Goal: Task Accomplishment & Management: Manage account settings

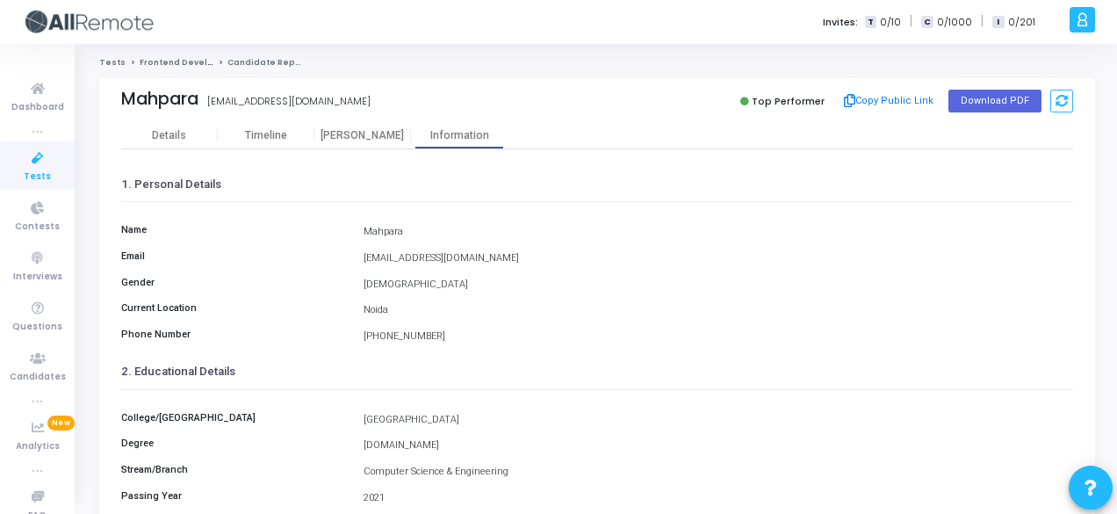
click at [1102, 291] on div "Mahpara mahpara8604@gmail.com Top Performer Copy Public Link Download PDF Detai…" at bounding box center [597, 477] width 1014 height 798
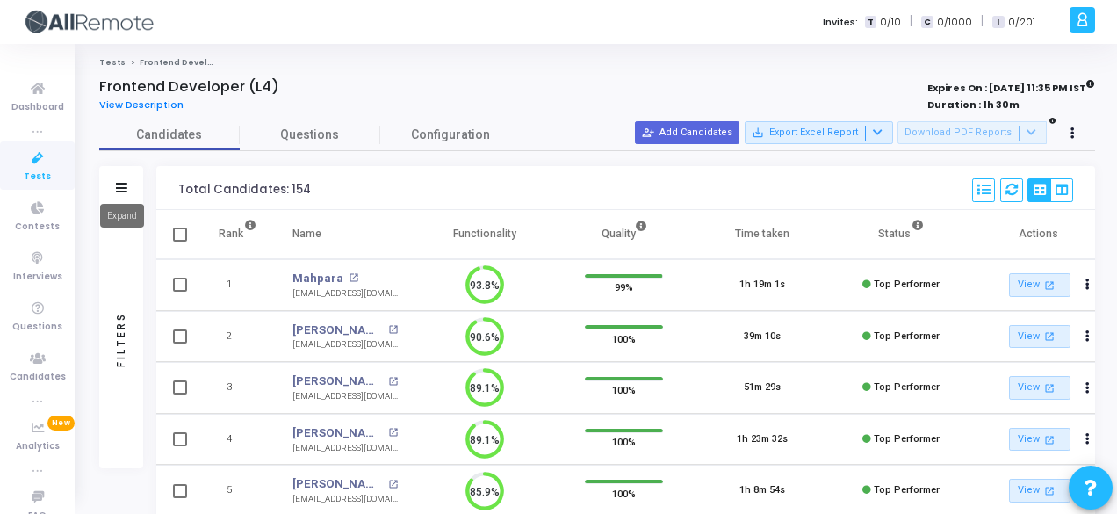
drag, startPoint x: 0, startPoint y: 0, endPoint x: 123, endPoint y: 188, distance: 224.6
click at [123, 188] on icon at bounding box center [121, 188] width 11 height 10
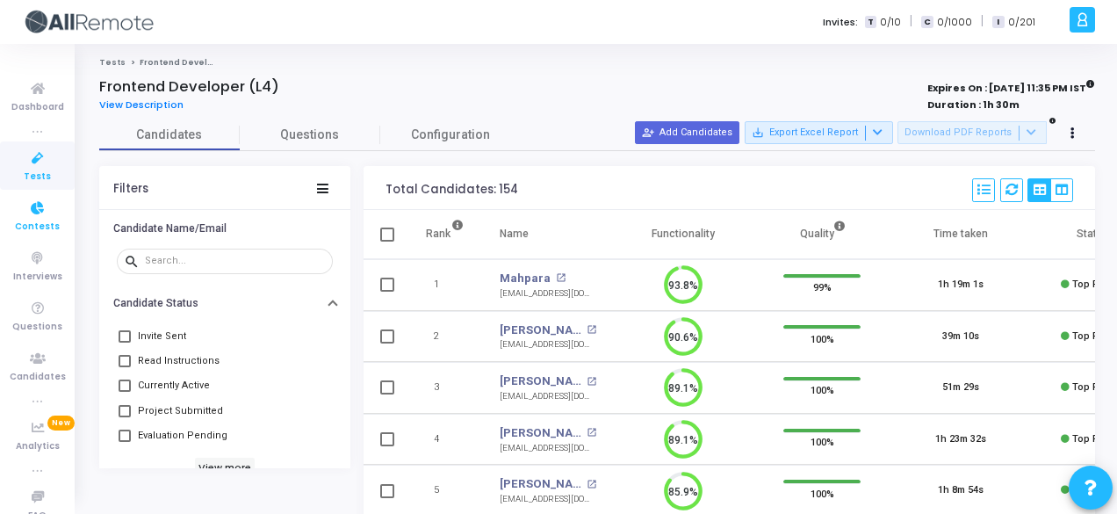
click at [12, 210] on link "Contests" at bounding box center [37, 215] width 75 height 48
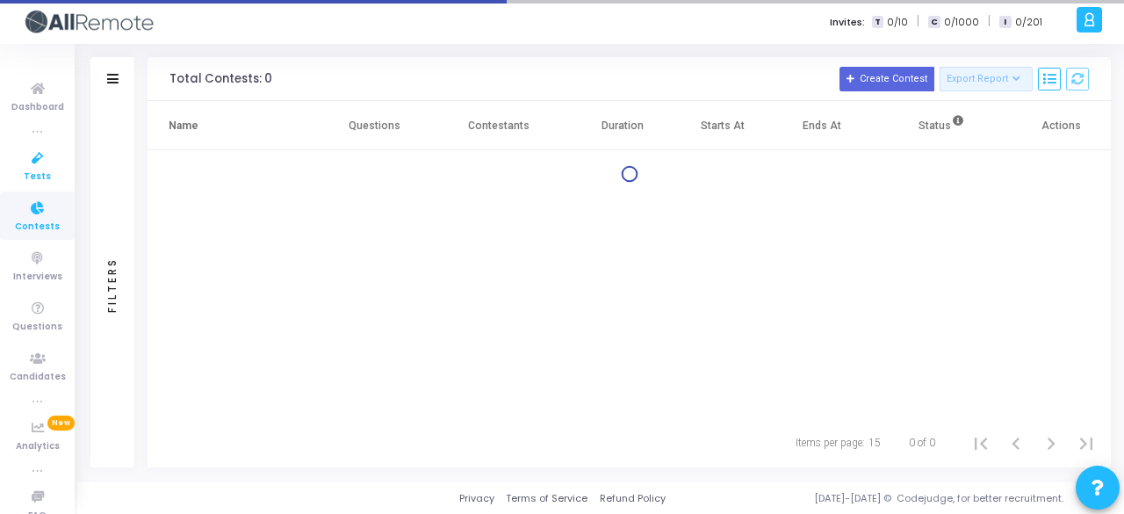
click at [25, 170] on span "Tests" at bounding box center [37, 177] width 27 height 15
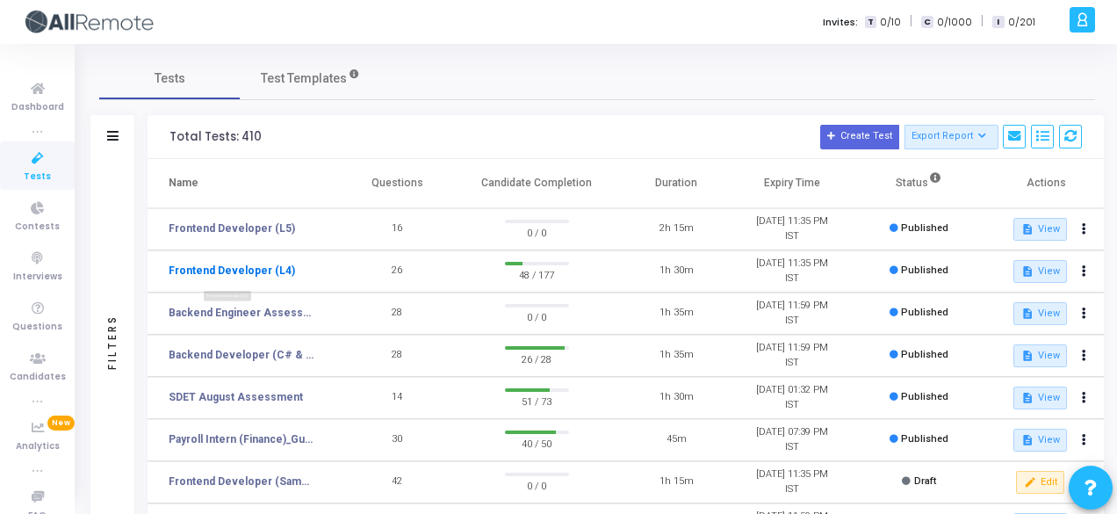
click at [283, 271] on link "Frontend Developer (L4)" at bounding box center [232, 271] width 126 height 16
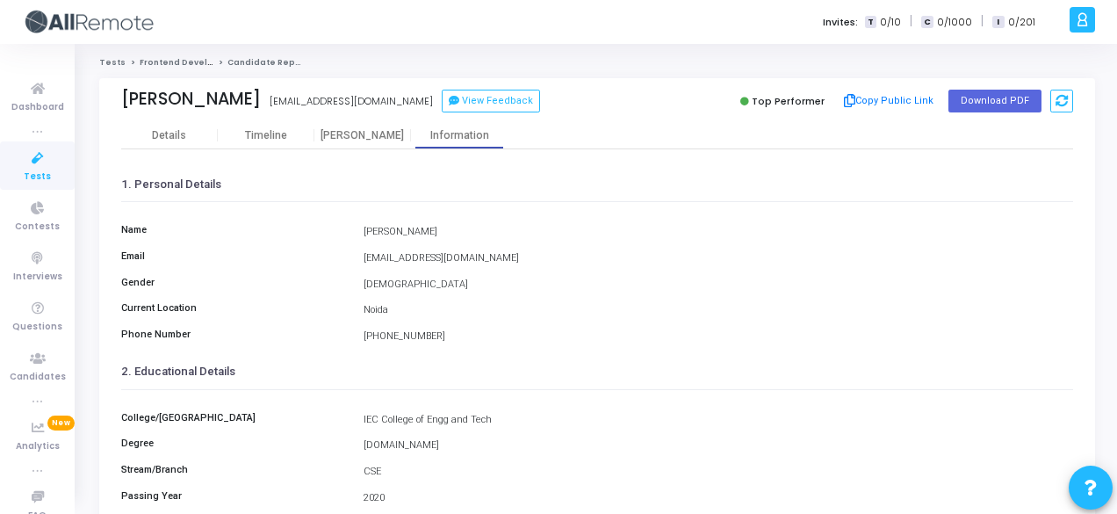
scroll to position [404, 0]
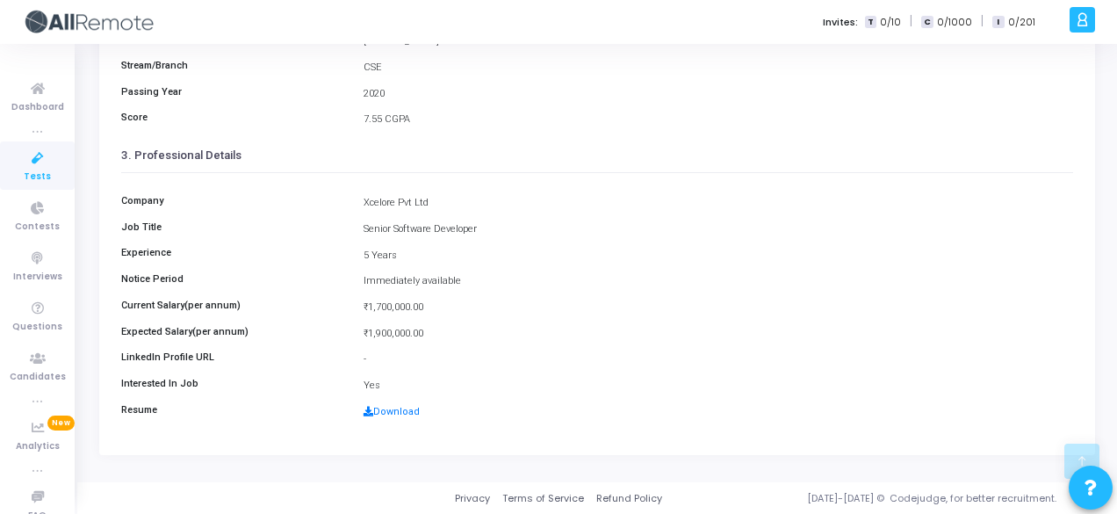
click at [956, 387] on div "Yes" at bounding box center [718, 386] width 727 height 15
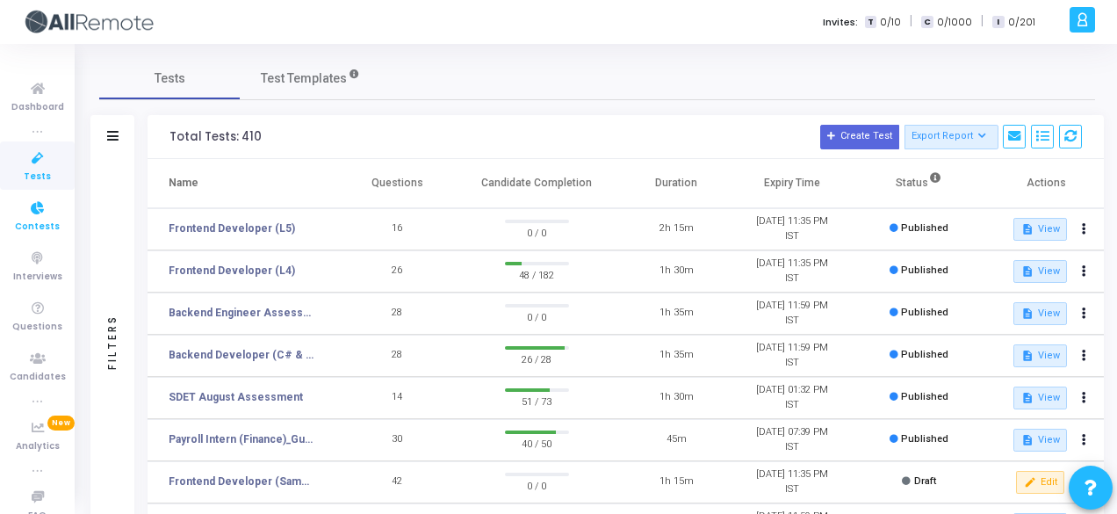
click at [60, 231] on link "Contests" at bounding box center [37, 215] width 75 height 48
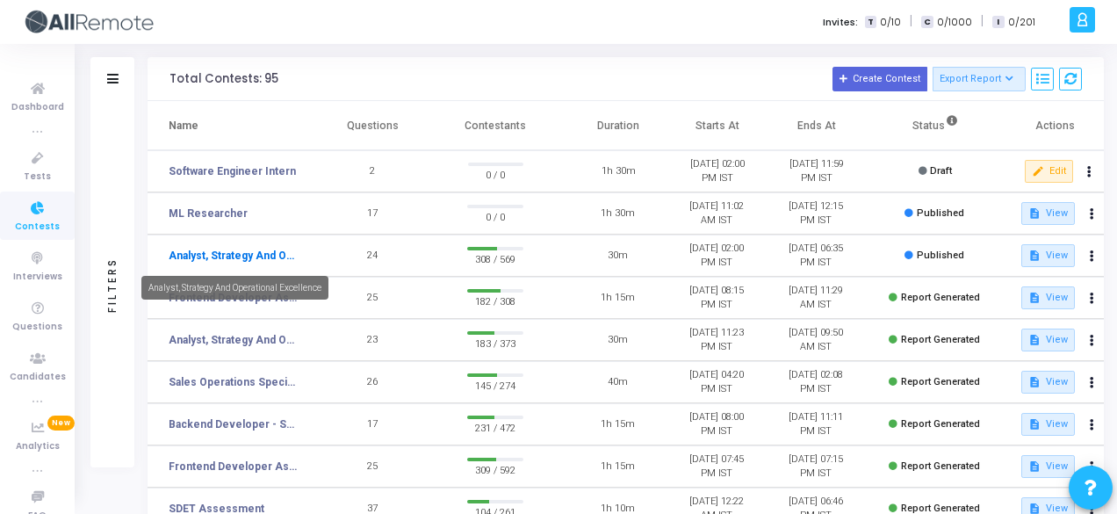
click at [211, 261] on link "Analyst, Strategy And Operational Excellence" at bounding box center [234, 256] width 130 height 16
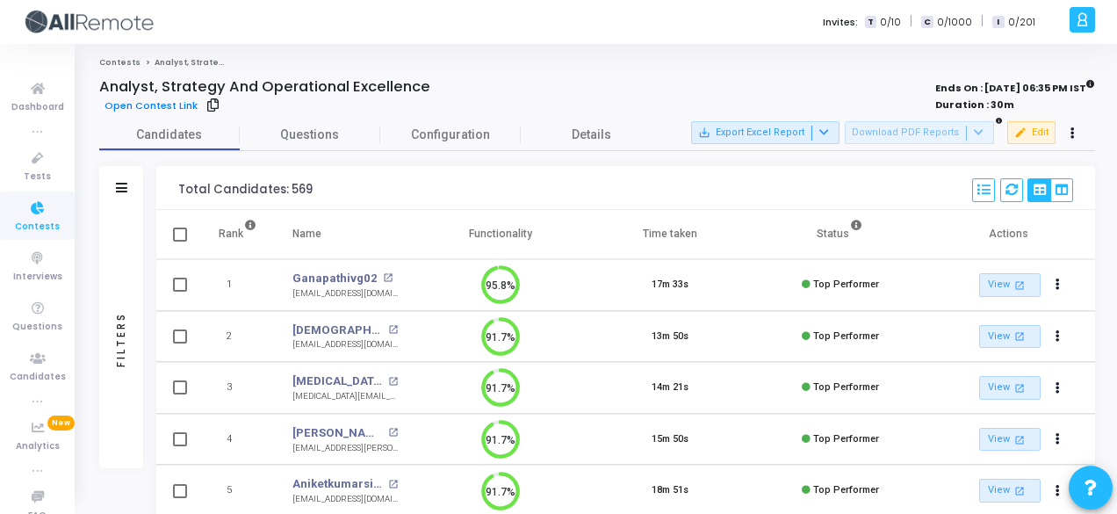
click at [128, 189] on div "Filters" at bounding box center [121, 188] width 44 height 44
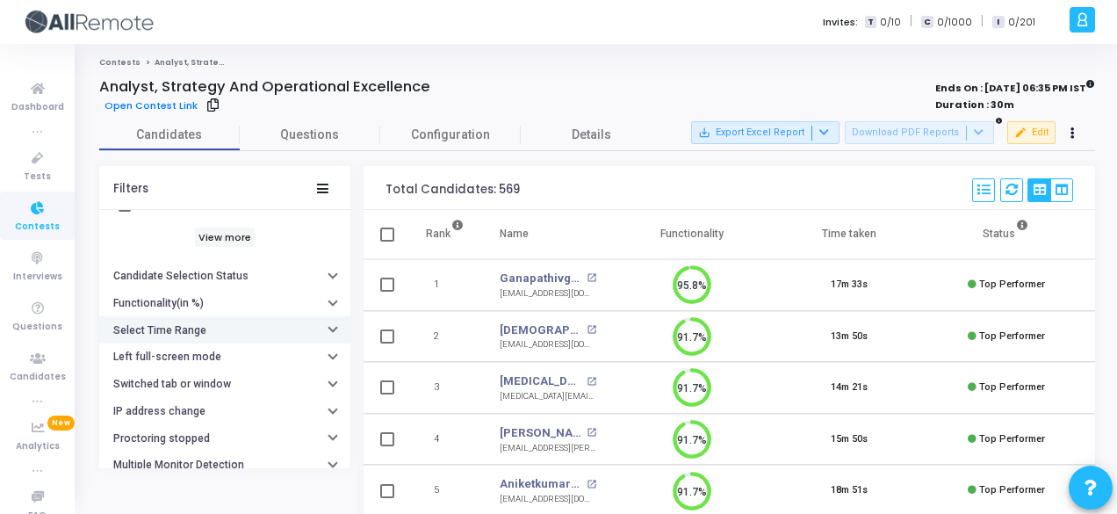
click at [262, 335] on button "Select Time Range" at bounding box center [224, 329] width 251 height 27
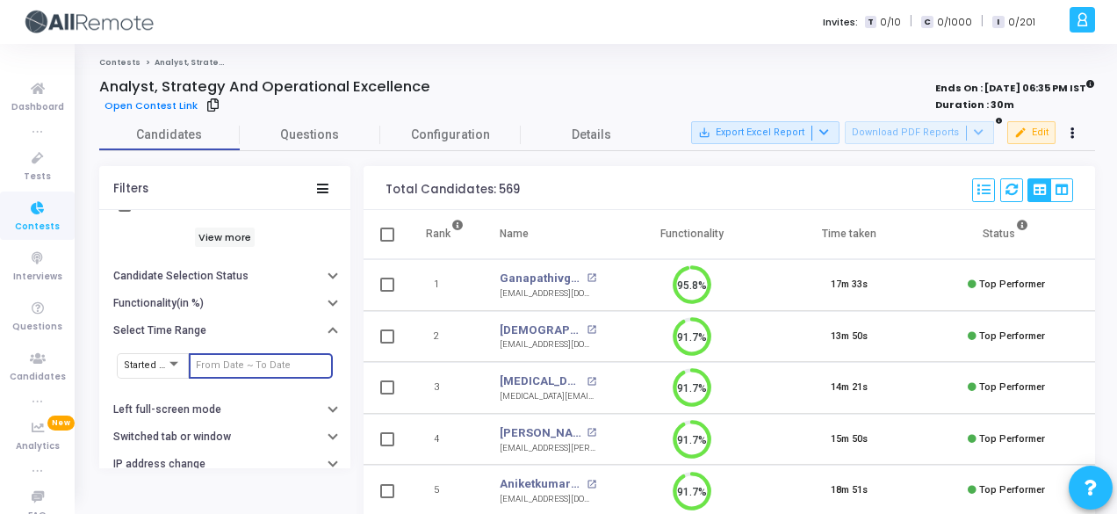
click at [241, 361] on input "text" at bounding box center [261, 365] width 130 height 11
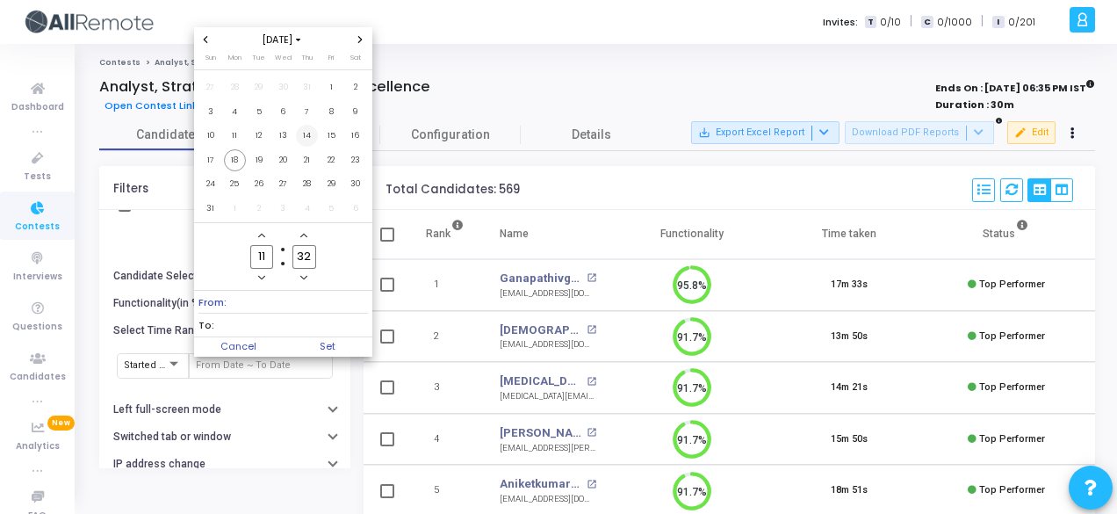
click at [303, 141] on span "14" at bounding box center [307, 136] width 22 height 22
click at [235, 165] on span "18" at bounding box center [235, 160] width 22 height 22
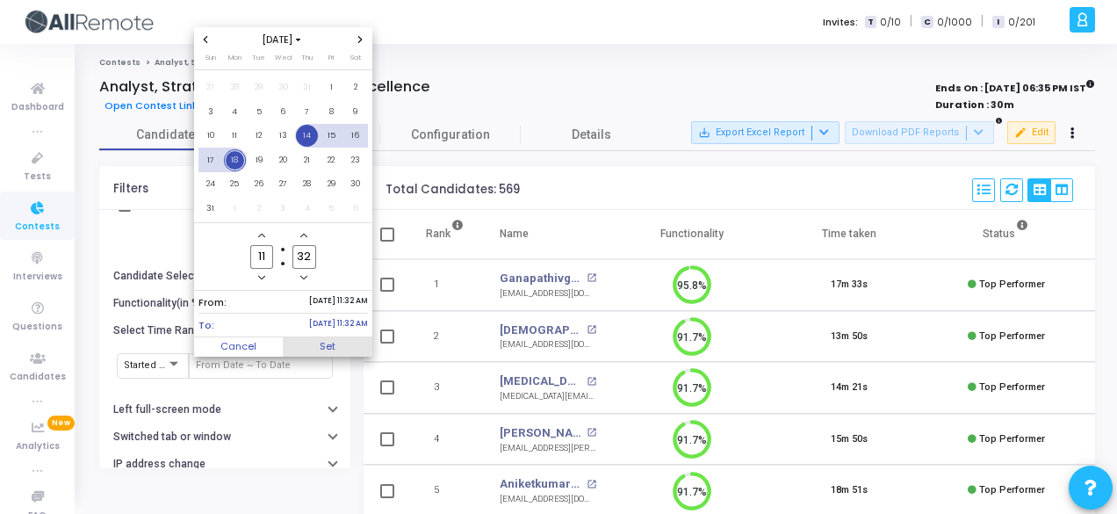
click at [324, 351] on span "Set" at bounding box center [328, 346] width 90 height 19
type input "8/14/2025, 11:32 AM - 8/18/2025, 11:32 AM"
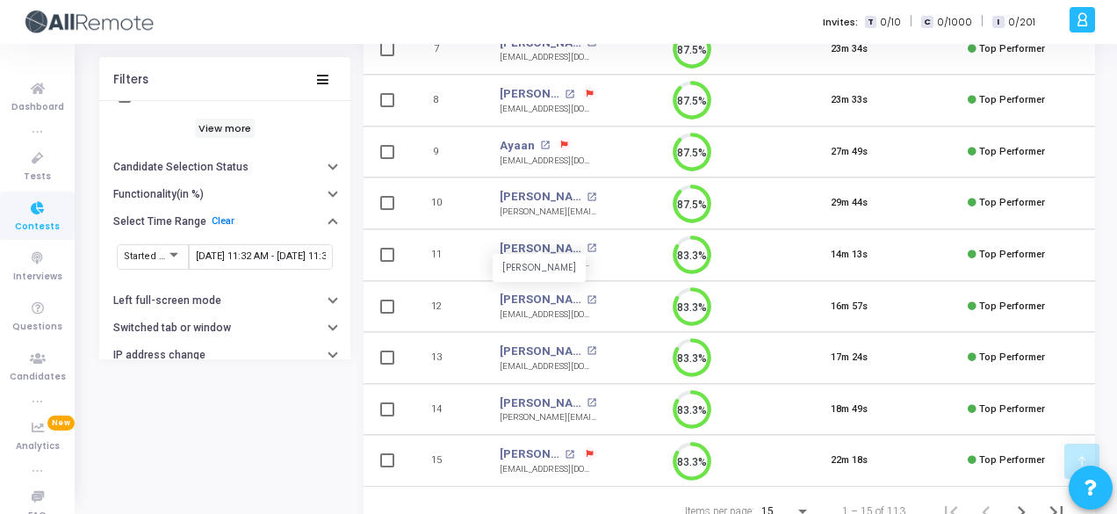
scroll to position [575, 0]
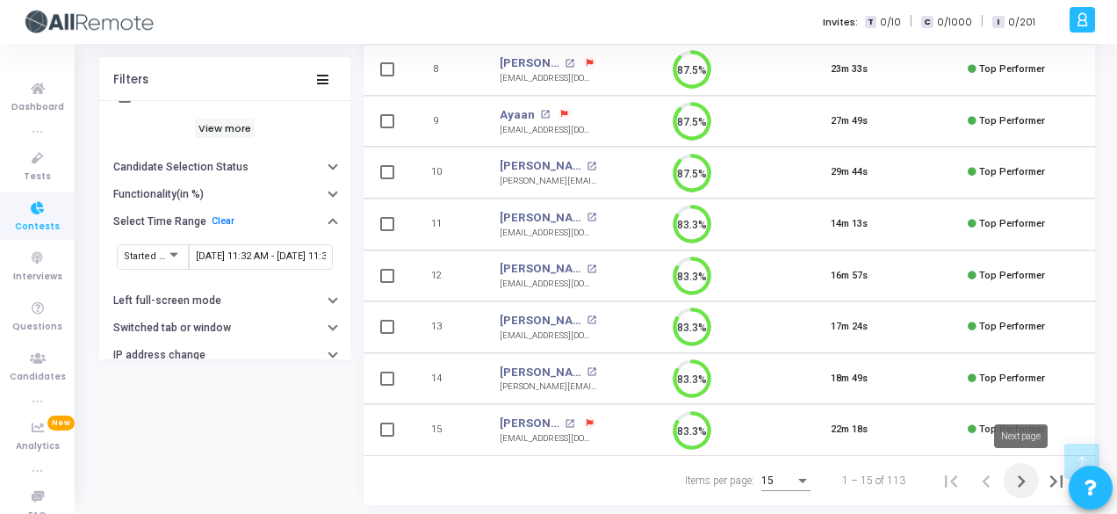
click at [1015, 479] on icon "Next page" at bounding box center [1021, 481] width 25 height 25
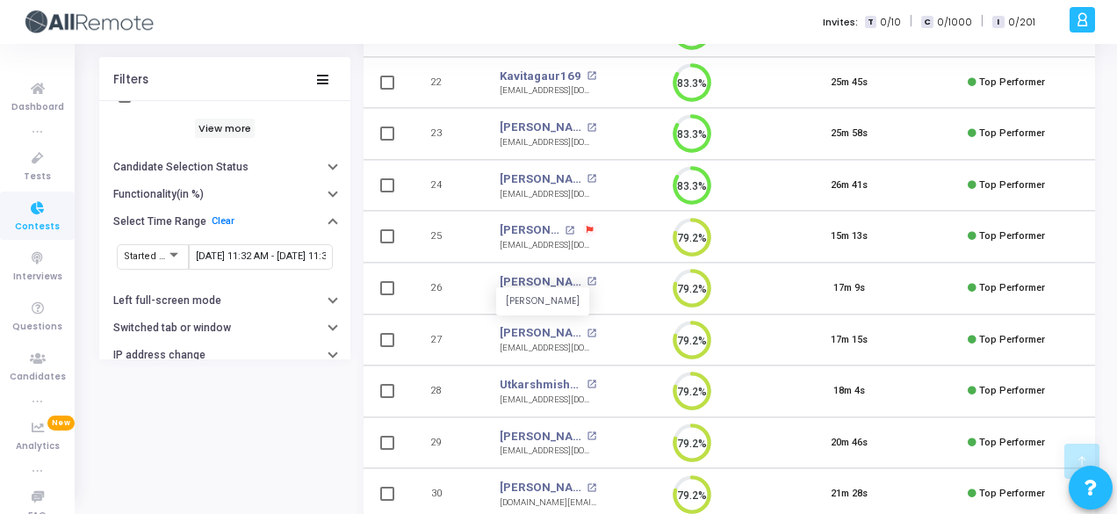
scroll to position [563, 0]
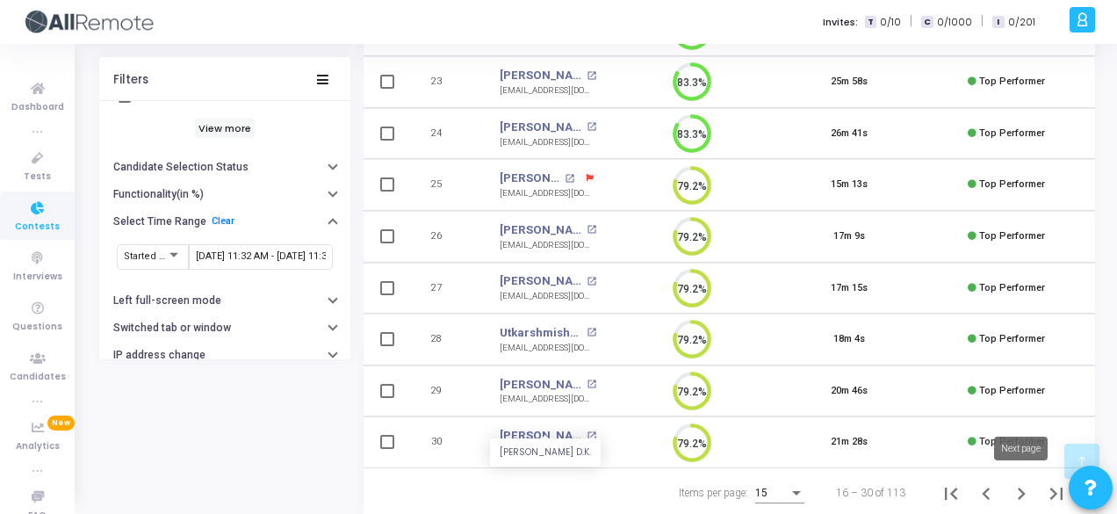
click at [1022, 489] on icon "Next page" at bounding box center [1022, 493] width 8 height 12
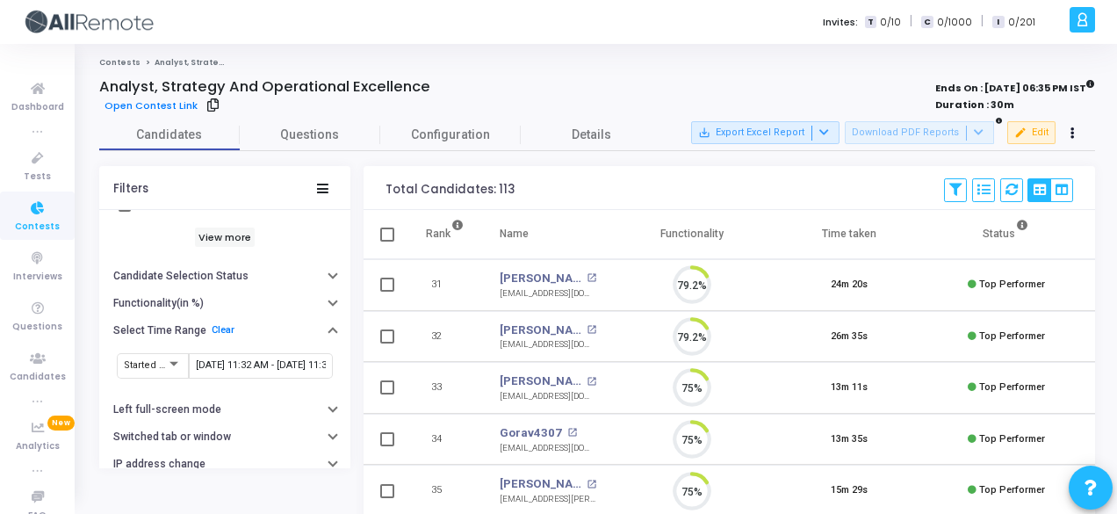
scroll to position [37, 44]
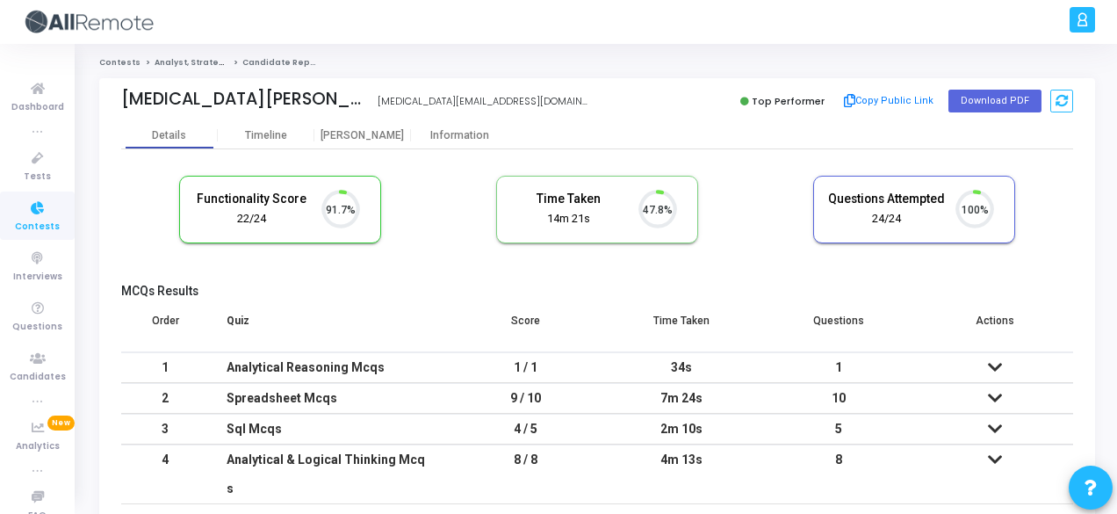
scroll to position [37, 44]
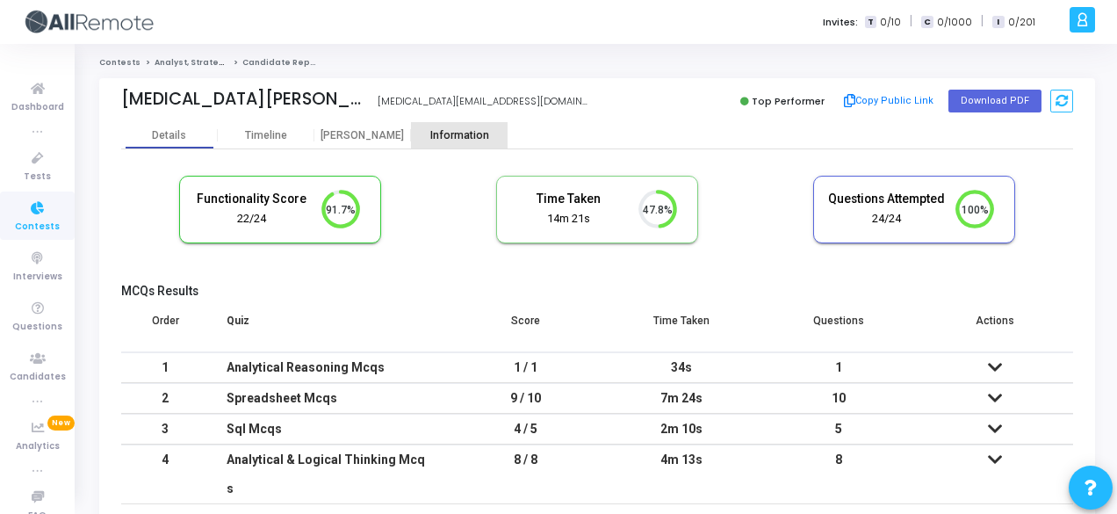
click at [427, 141] on div "Information" at bounding box center [459, 135] width 97 height 13
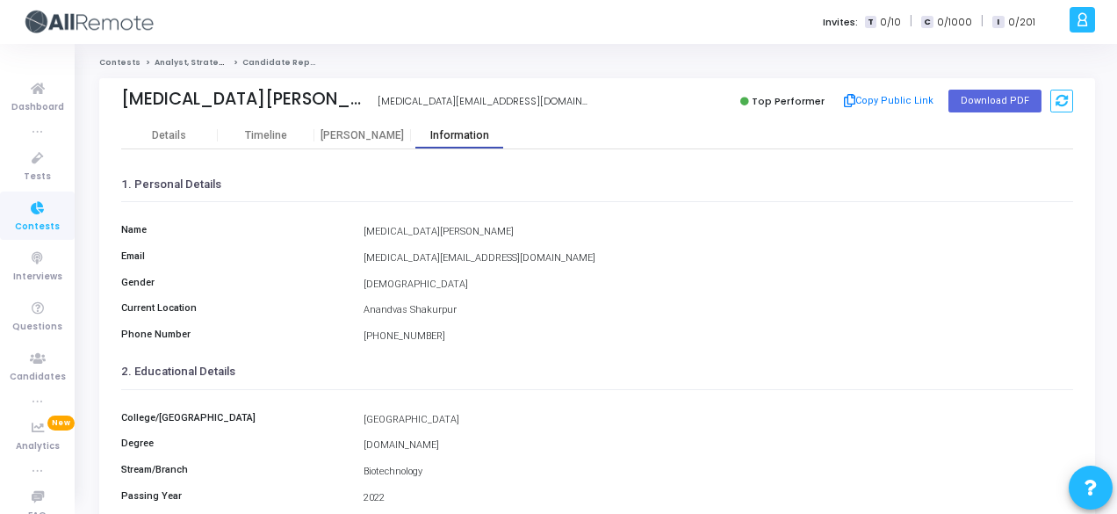
scroll to position [404, 0]
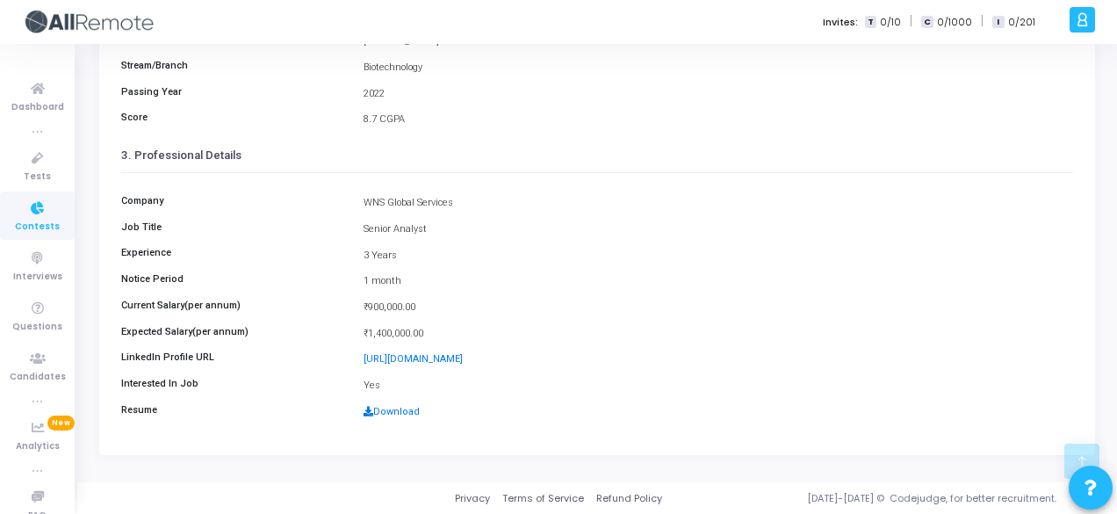
click at [393, 406] on link "Download" at bounding box center [392, 411] width 56 height 11
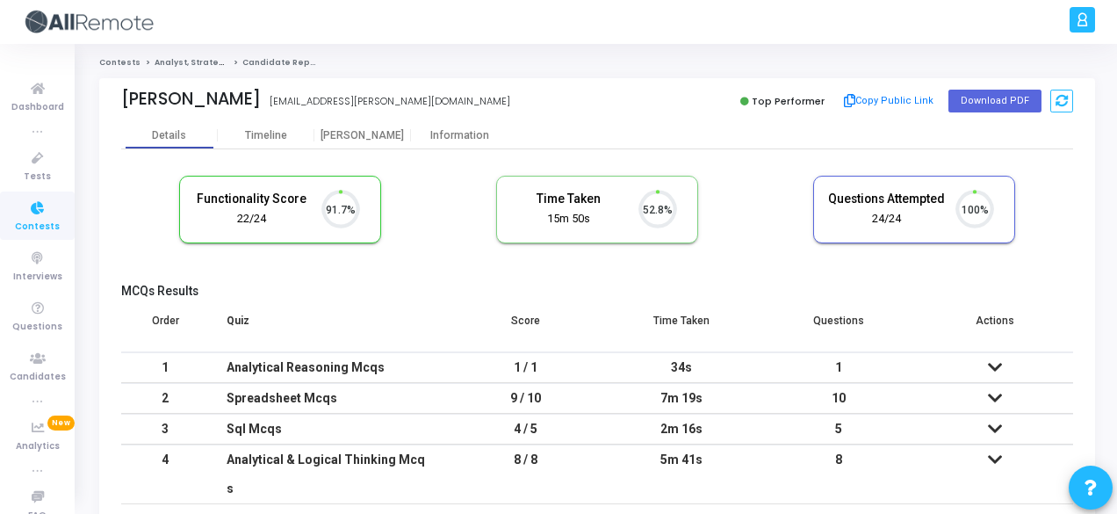
scroll to position [37, 44]
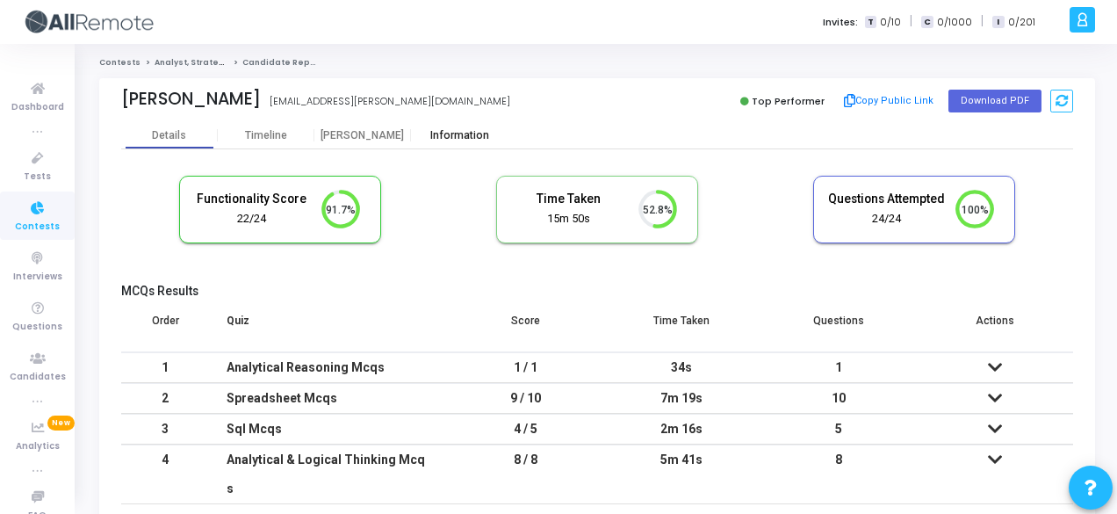
click at [481, 141] on div "Information" at bounding box center [459, 135] width 97 height 13
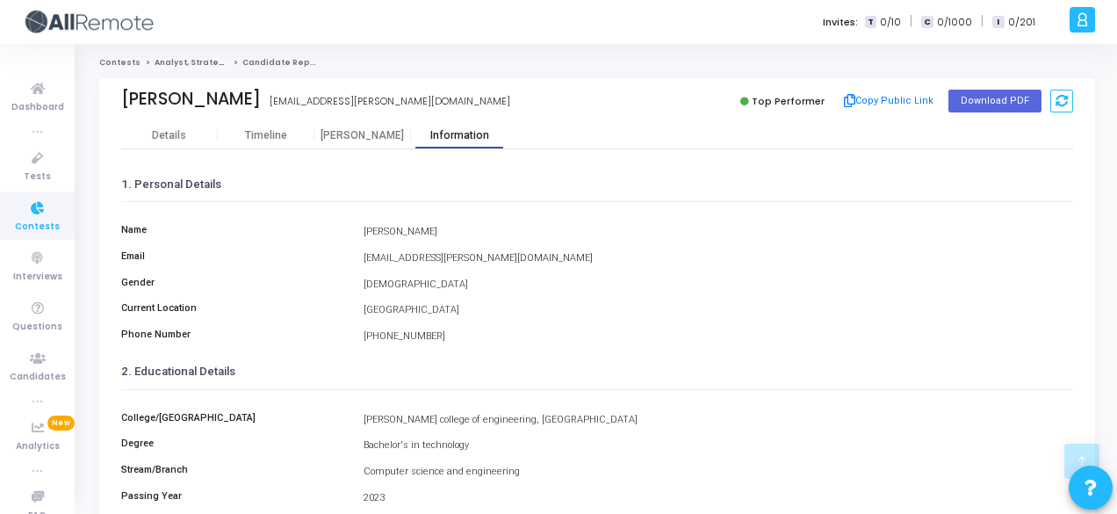
scroll to position [404, 0]
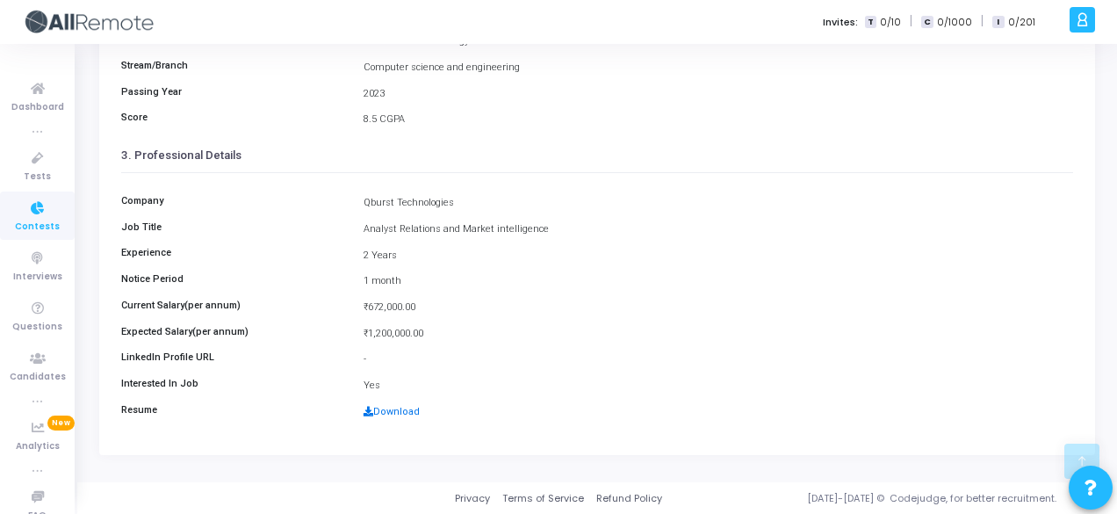
click at [395, 408] on link "Download" at bounding box center [392, 411] width 56 height 11
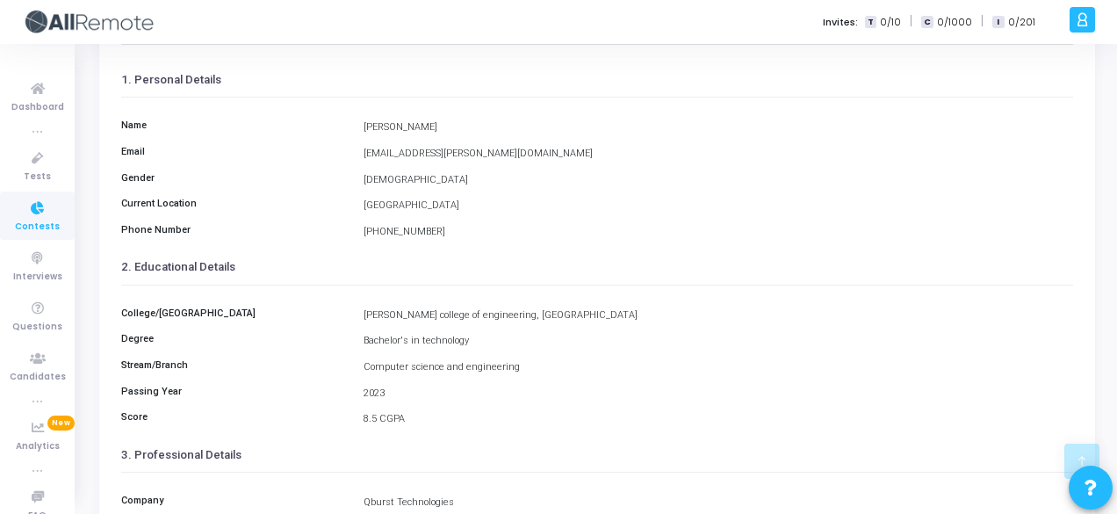
scroll to position [0, 0]
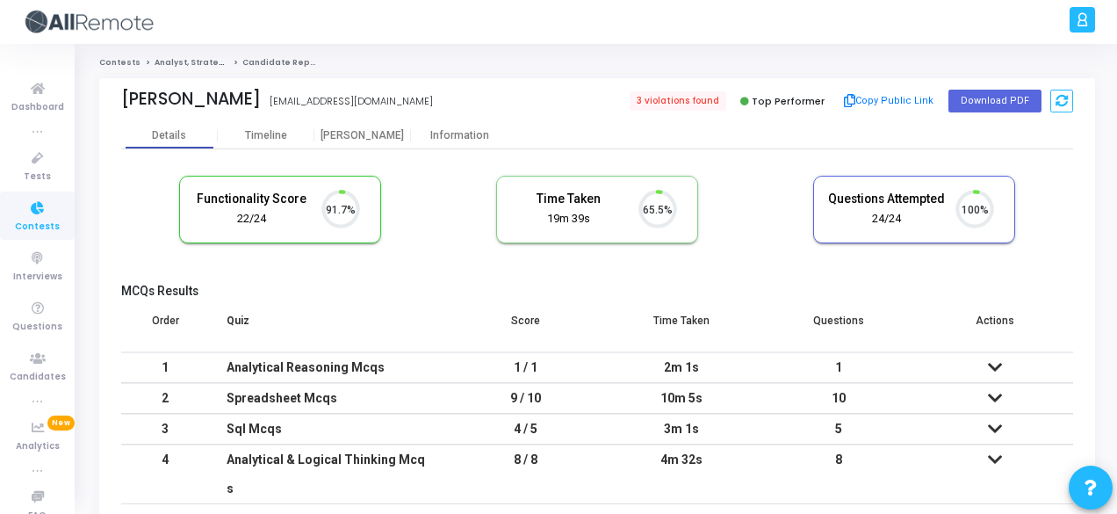
scroll to position [37, 44]
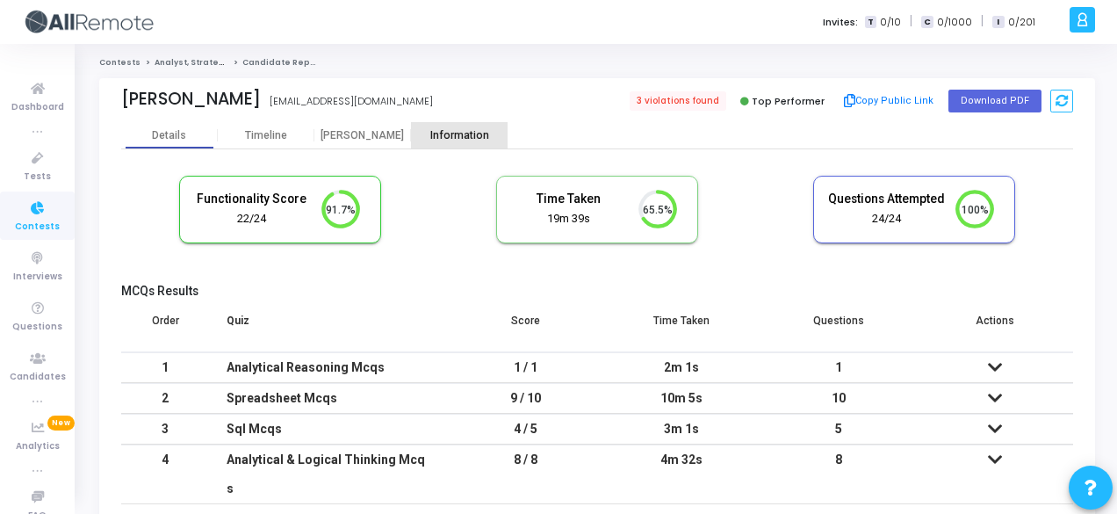
click at [458, 138] on div "Information" at bounding box center [459, 135] width 97 height 13
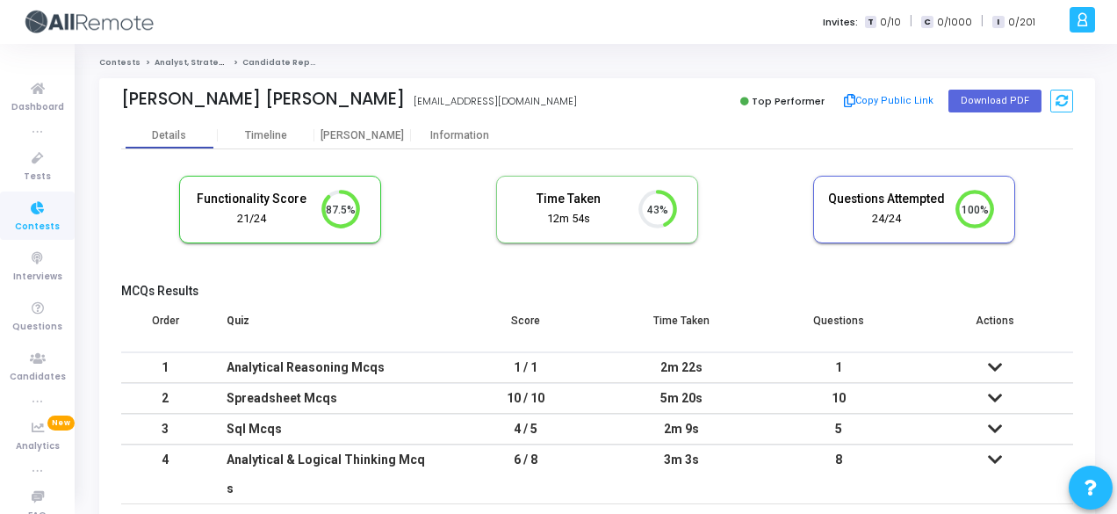
scroll to position [8, 7]
click at [488, 126] on div "Information" at bounding box center [459, 135] width 97 height 26
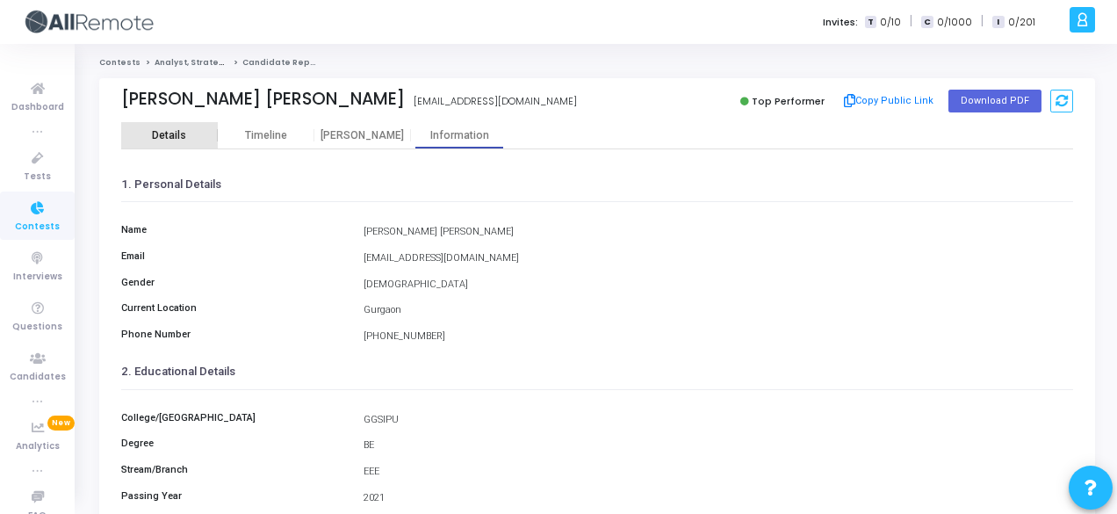
click at [170, 127] on div "Details" at bounding box center [169, 135] width 97 height 26
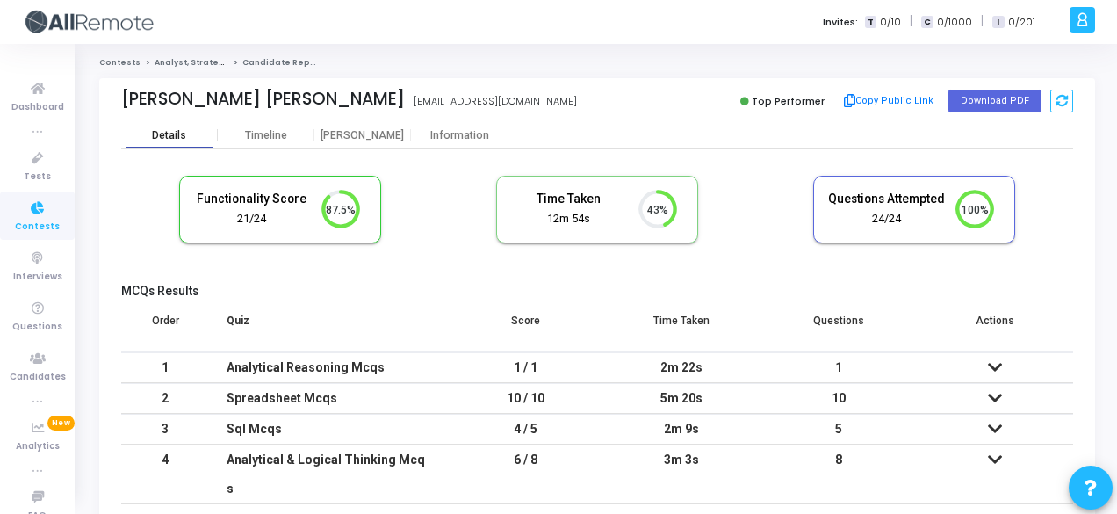
scroll to position [37, 44]
click at [453, 144] on div "Information" at bounding box center [459, 135] width 97 height 26
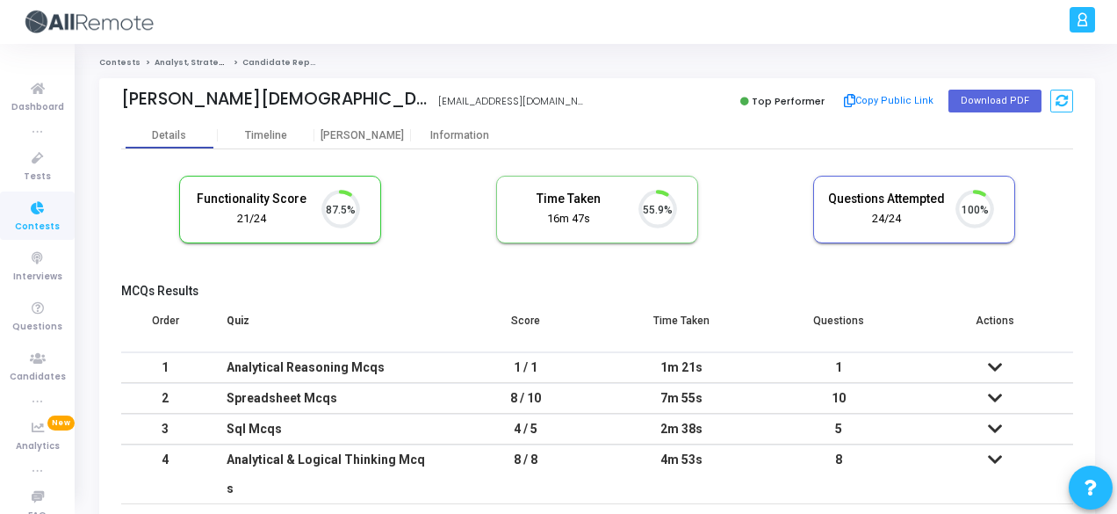
scroll to position [37, 44]
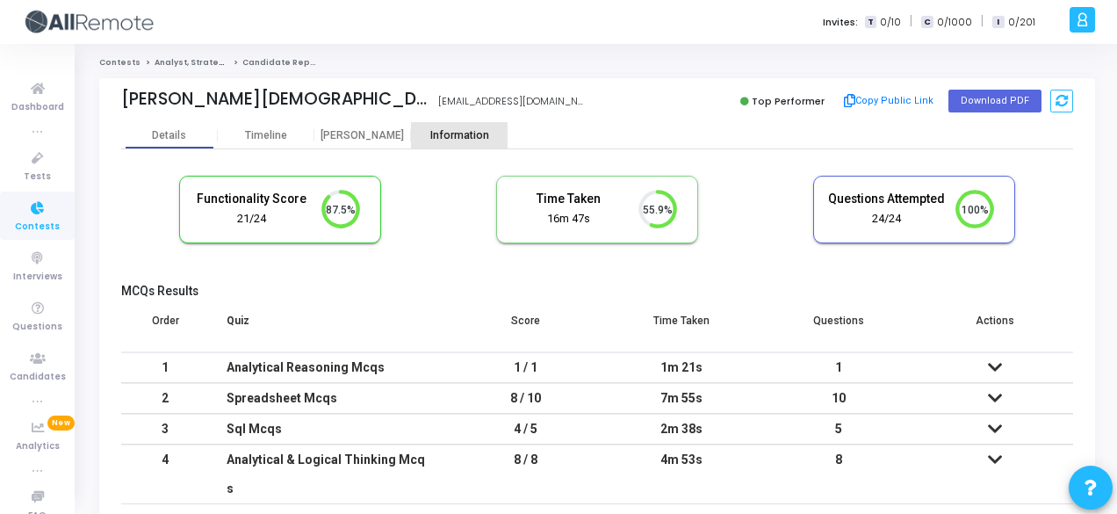
click at [453, 141] on div "Information" at bounding box center [459, 135] width 97 height 13
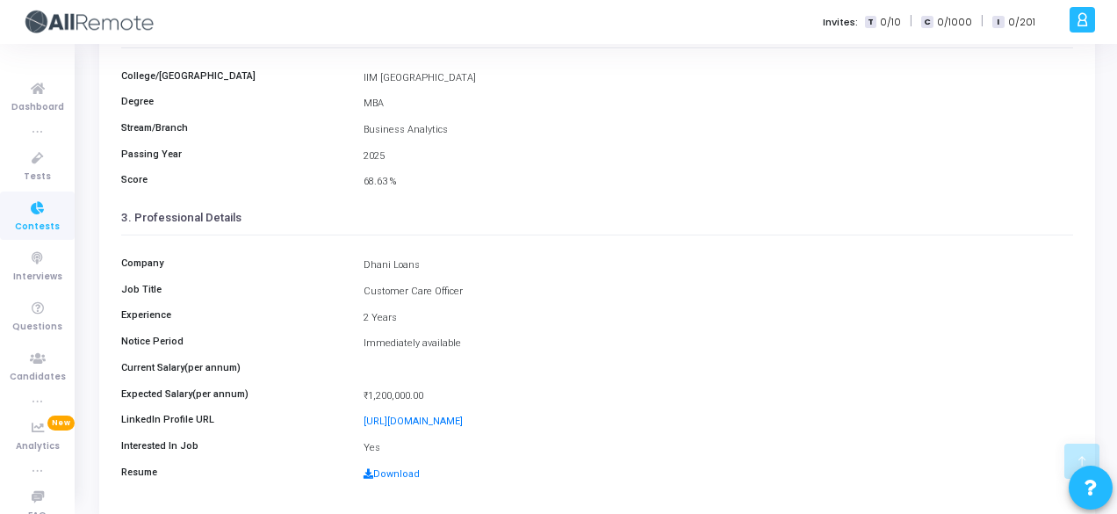
scroll to position [345, 0]
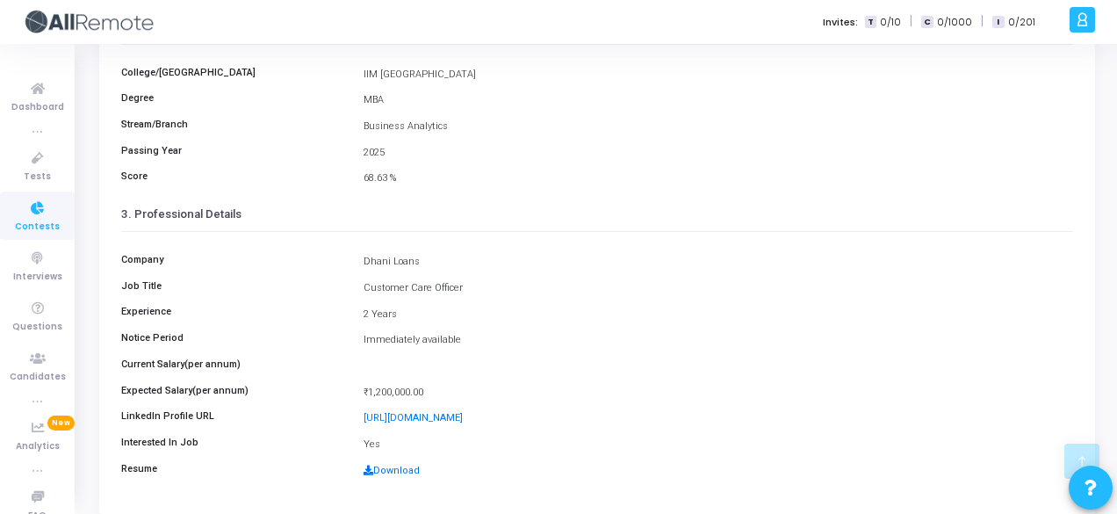
click at [392, 466] on link "Download" at bounding box center [392, 470] width 56 height 11
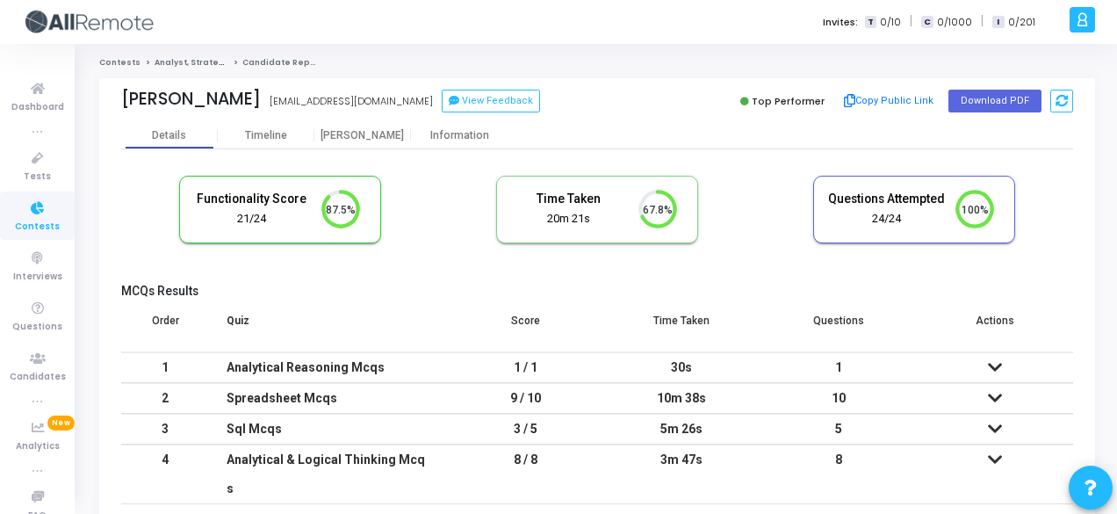
scroll to position [8, 7]
click at [445, 122] on div "Information" at bounding box center [459, 135] width 97 height 26
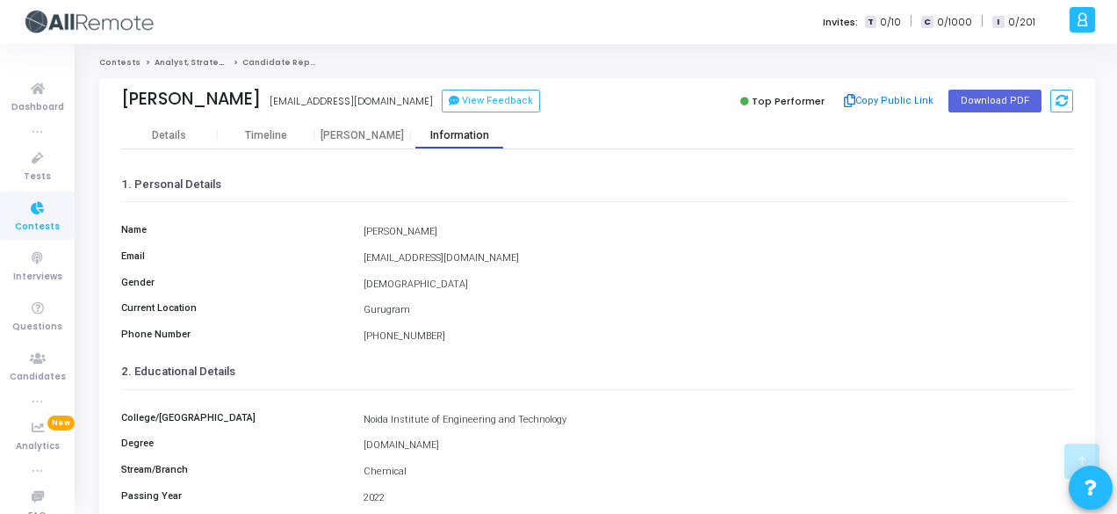
scroll to position [404, 0]
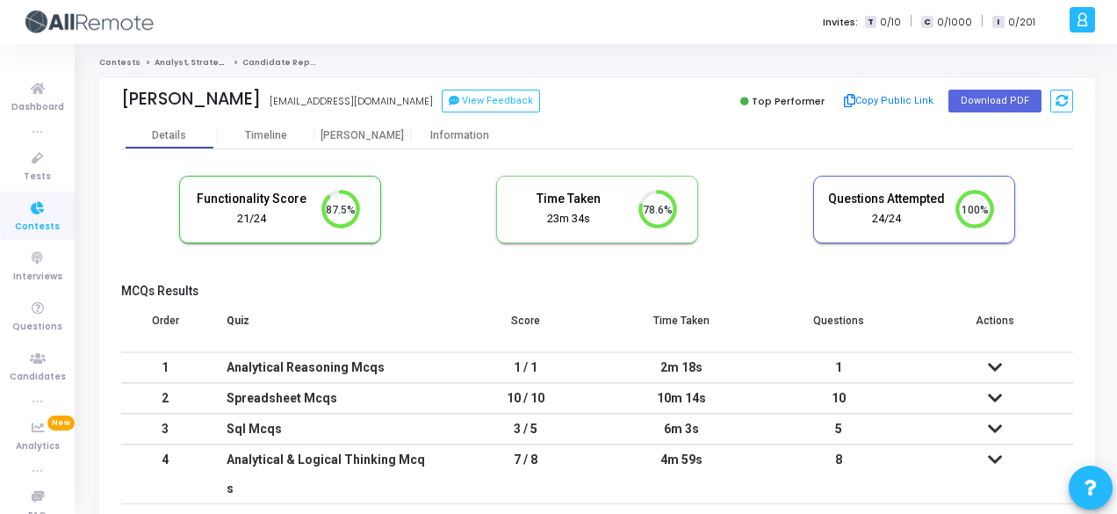
scroll to position [8, 7]
click at [472, 142] on div "Reclaim engineering time lost to interviewing" at bounding box center [558, 257] width 1117 height 514
click at [453, 133] on div "Reclaim engineering time lost to interviewing" at bounding box center [558, 257] width 1117 height 514
click at [457, 140] on div "Mirror the actual work the candidate will do within seconds" at bounding box center [558, 257] width 1117 height 514
click at [437, 131] on div "Choose from our library of standardized assessments" at bounding box center [558, 257] width 1117 height 514
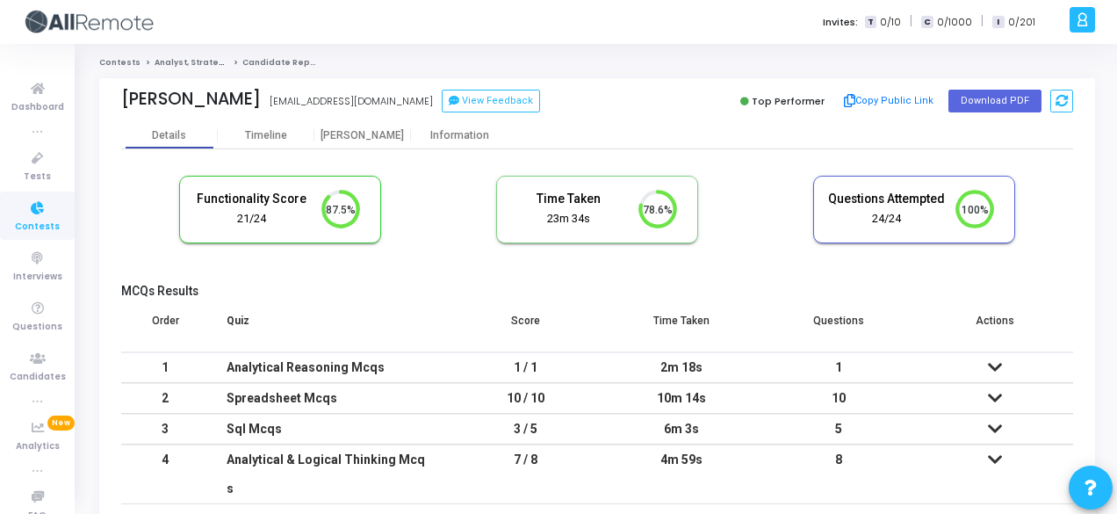
click at [478, 126] on div "Accessible screening for all your tech roles" at bounding box center [558, 257] width 1117 height 514
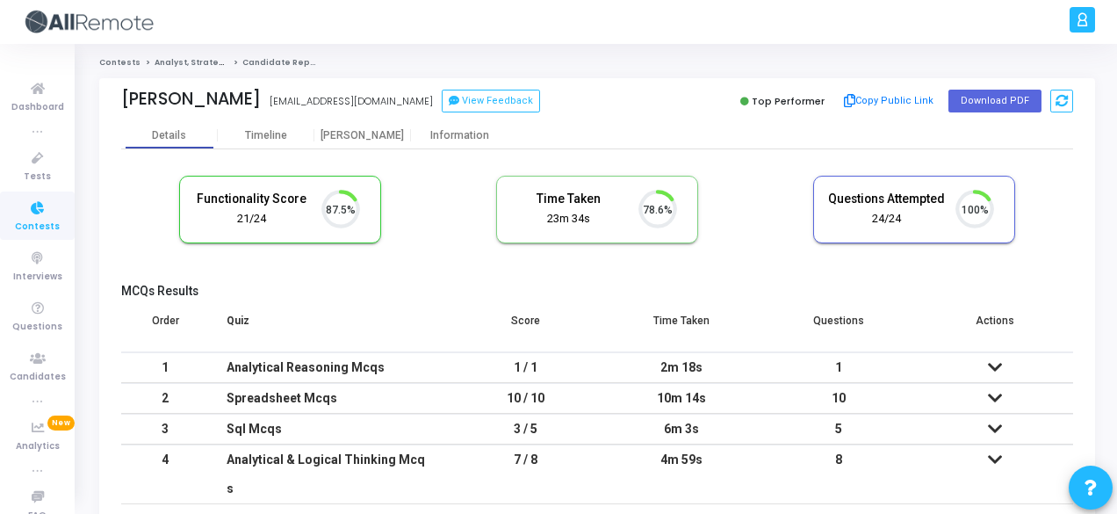
scroll to position [37, 44]
click at [434, 129] on div "Information" at bounding box center [459, 135] width 97 height 13
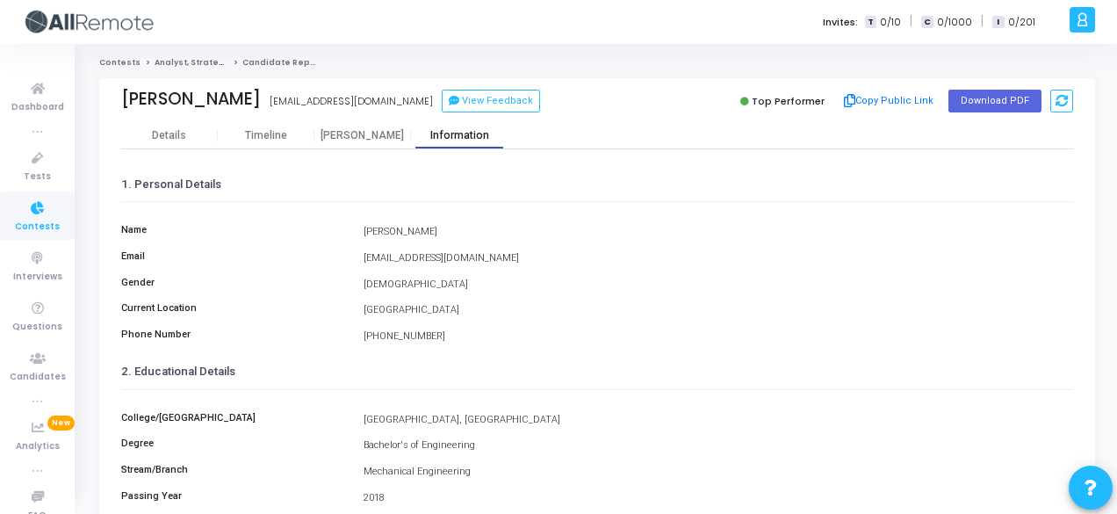
scroll to position [404, 0]
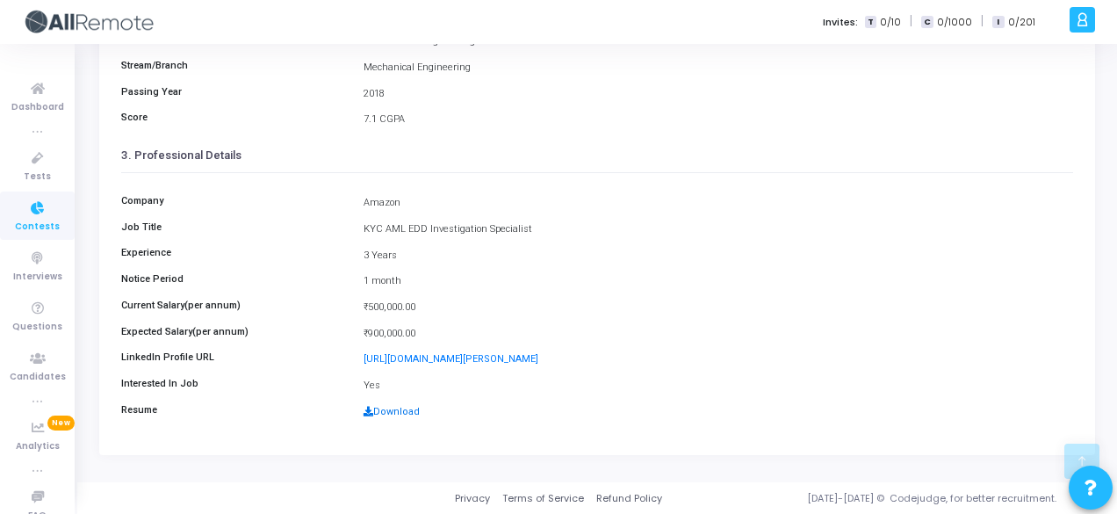
click at [378, 413] on link "Download" at bounding box center [392, 411] width 56 height 11
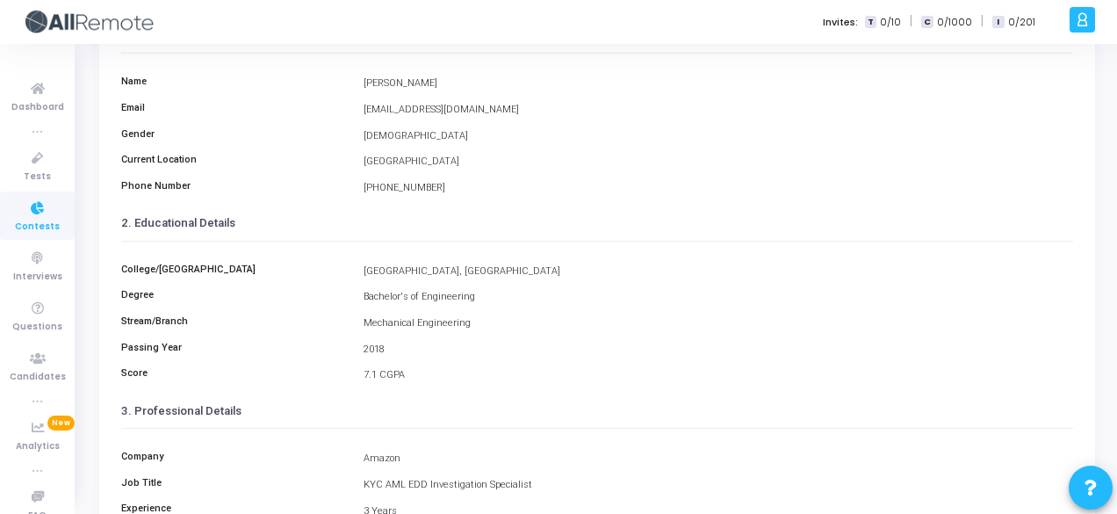
scroll to position [0, 0]
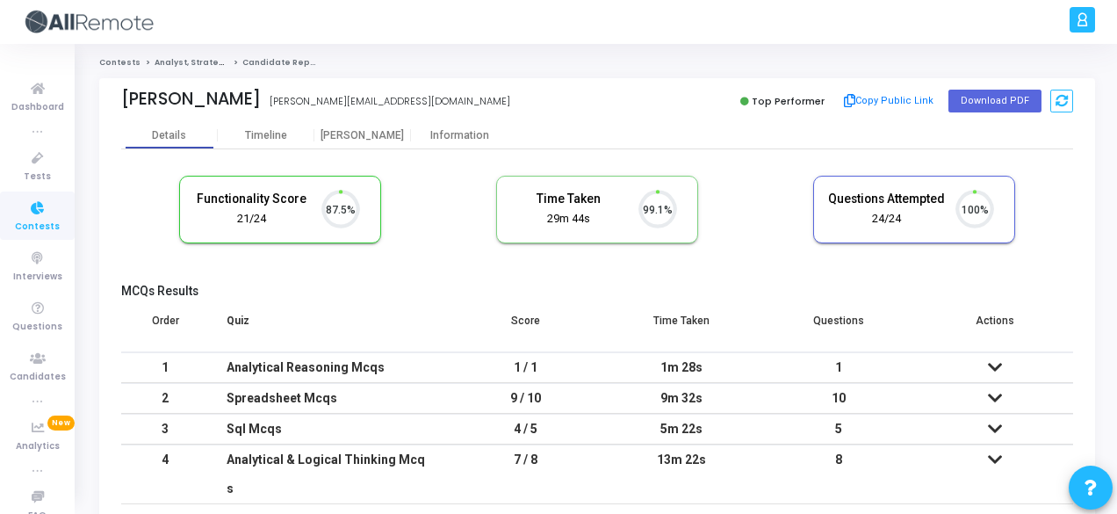
scroll to position [37, 44]
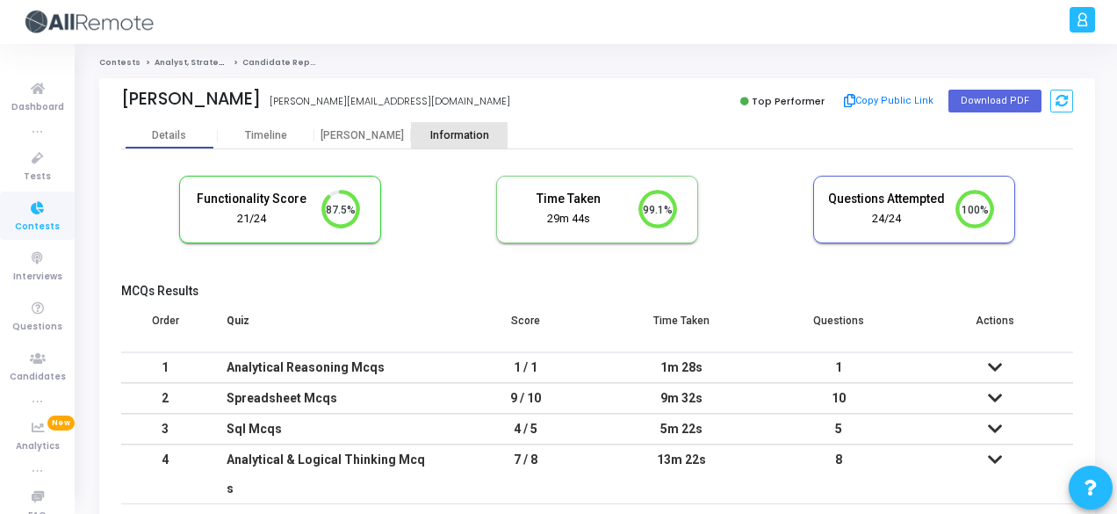
click at [473, 131] on div "Information" at bounding box center [459, 135] width 97 height 13
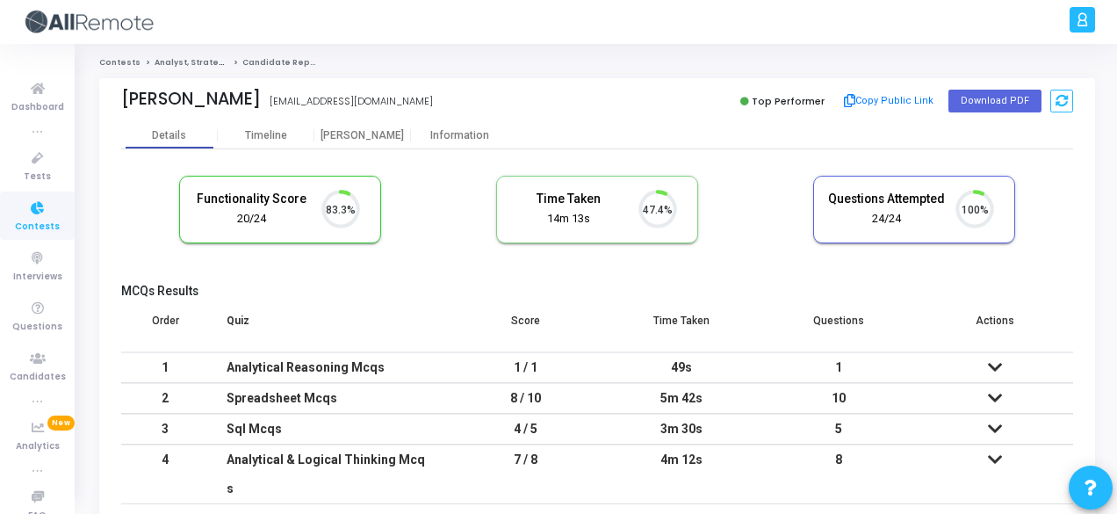
scroll to position [37, 44]
click at [444, 126] on div "Information" at bounding box center [459, 135] width 97 height 26
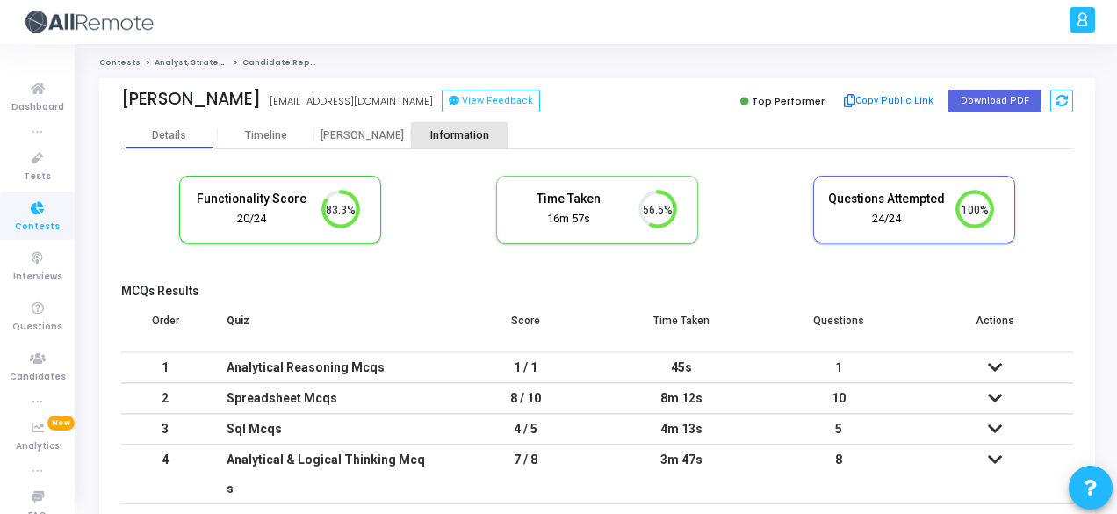
click at [467, 127] on div "Information" at bounding box center [459, 135] width 97 height 26
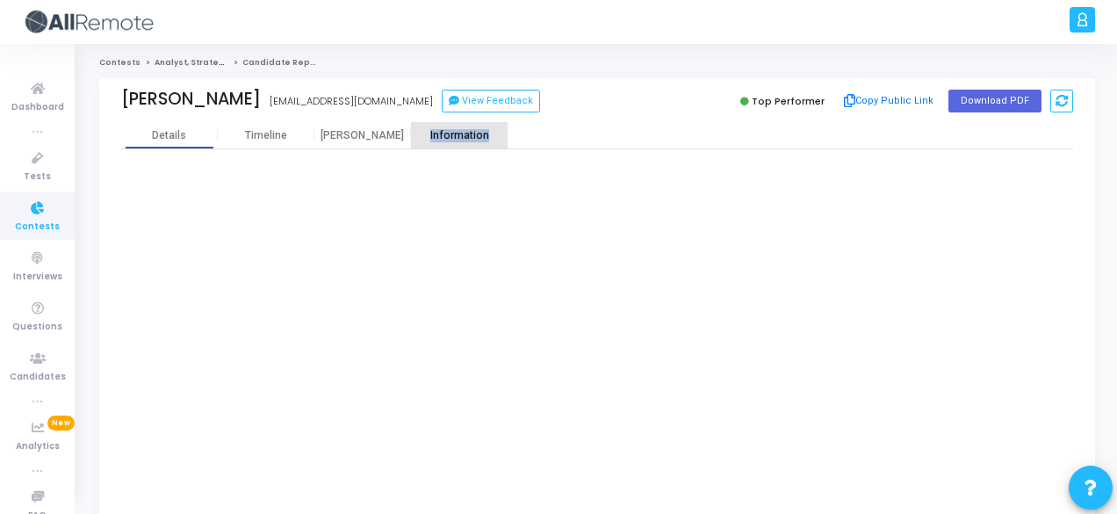
click at [467, 127] on div "Information" at bounding box center [459, 135] width 97 height 26
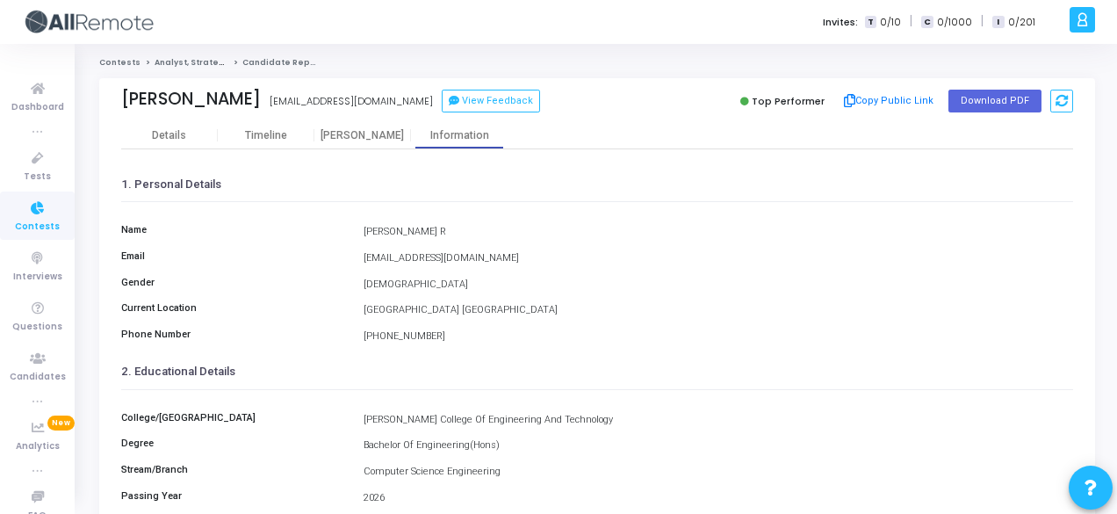
click at [833, 310] on div "Tamil Nadu India" at bounding box center [718, 310] width 727 height 15
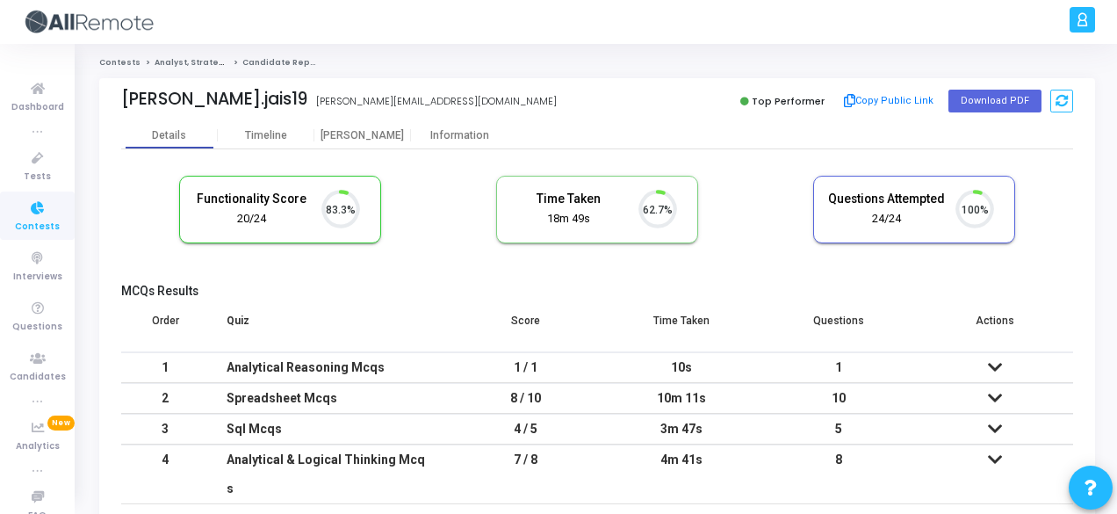
scroll to position [37, 44]
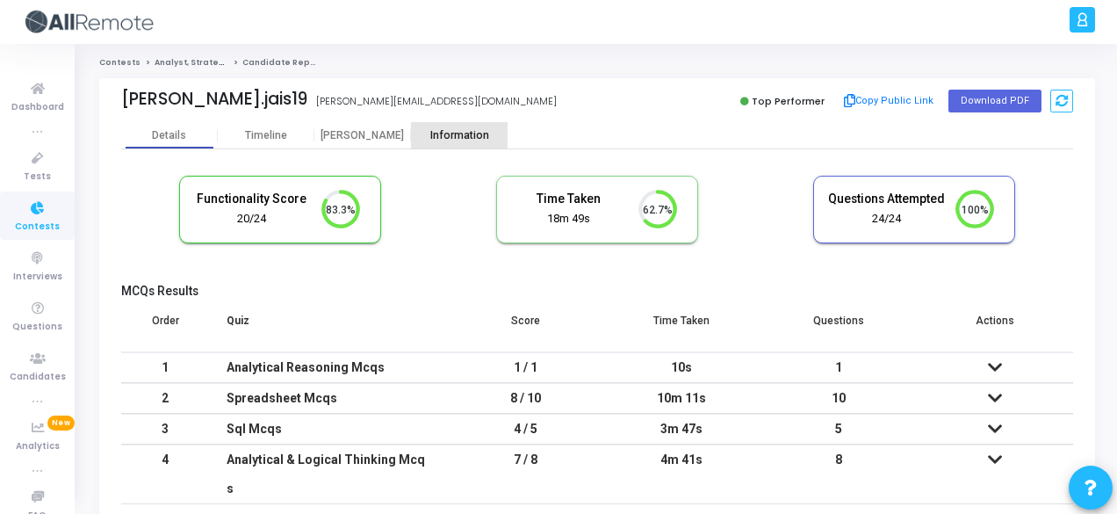
click at [437, 130] on div "Information" at bounding box center [459, 135] width 97 height 13
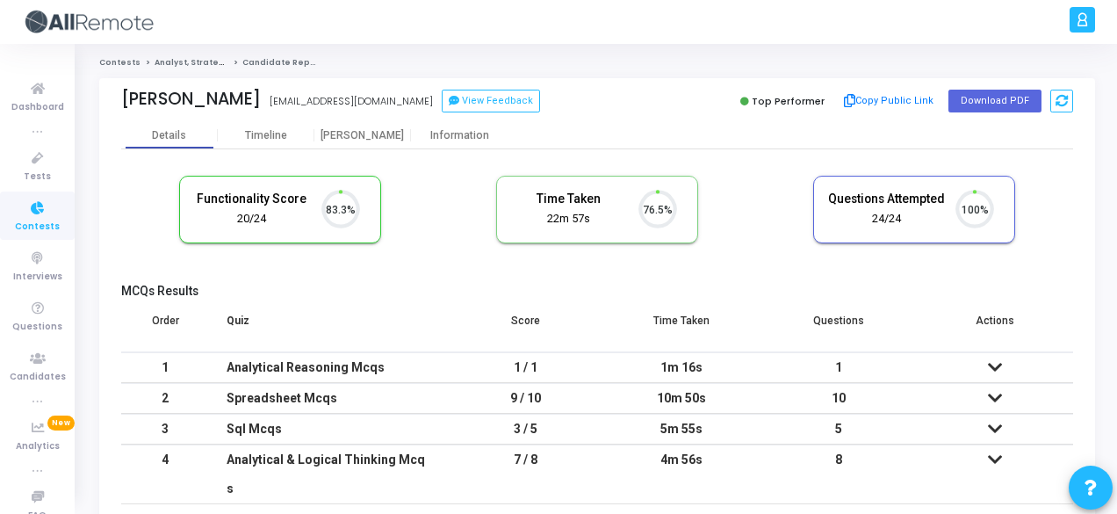
scroll to position [37, 44]
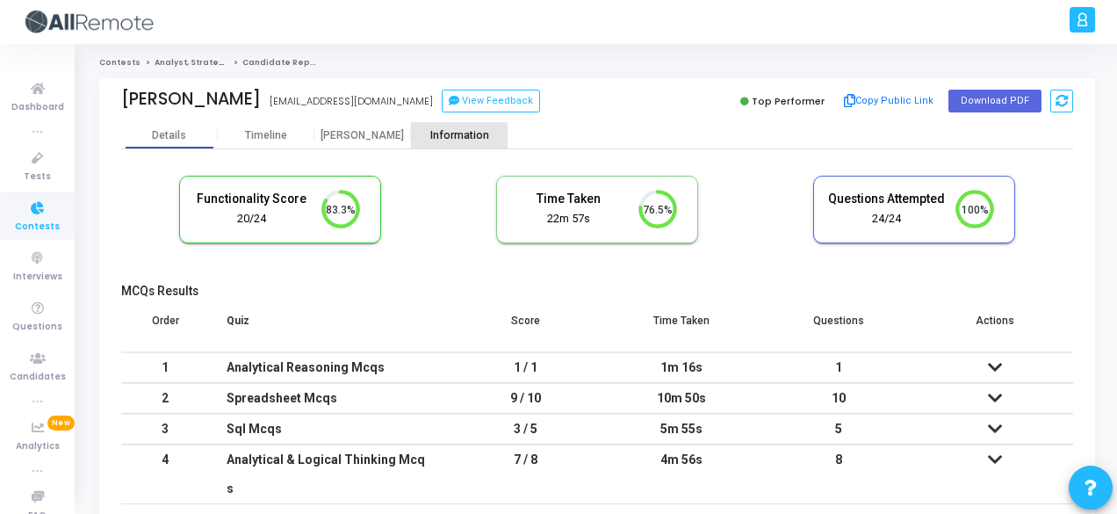
click at [466, 136] on div "Information" at bounding box center [459, 135] width 97 height 13
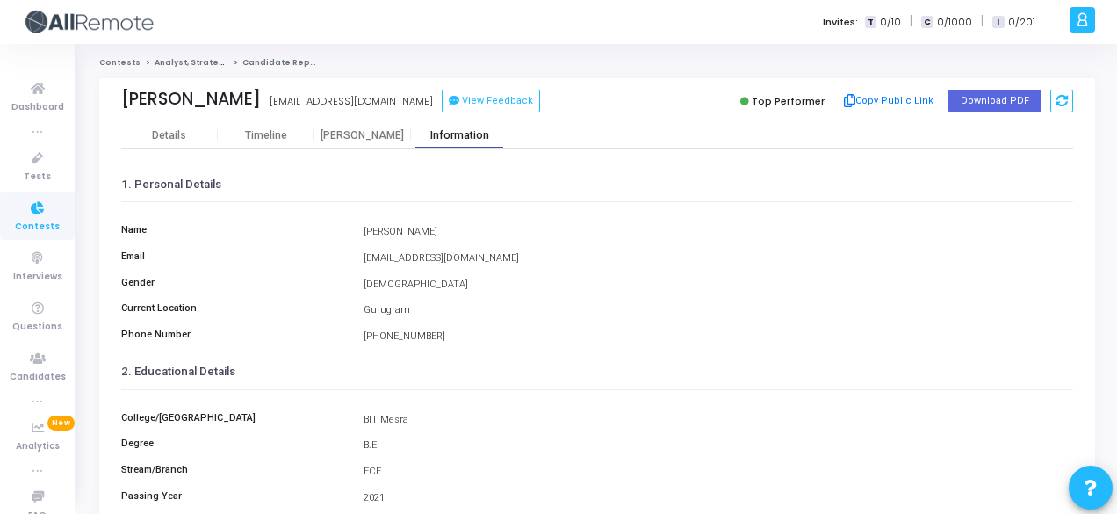
scroll to position [404, 0]
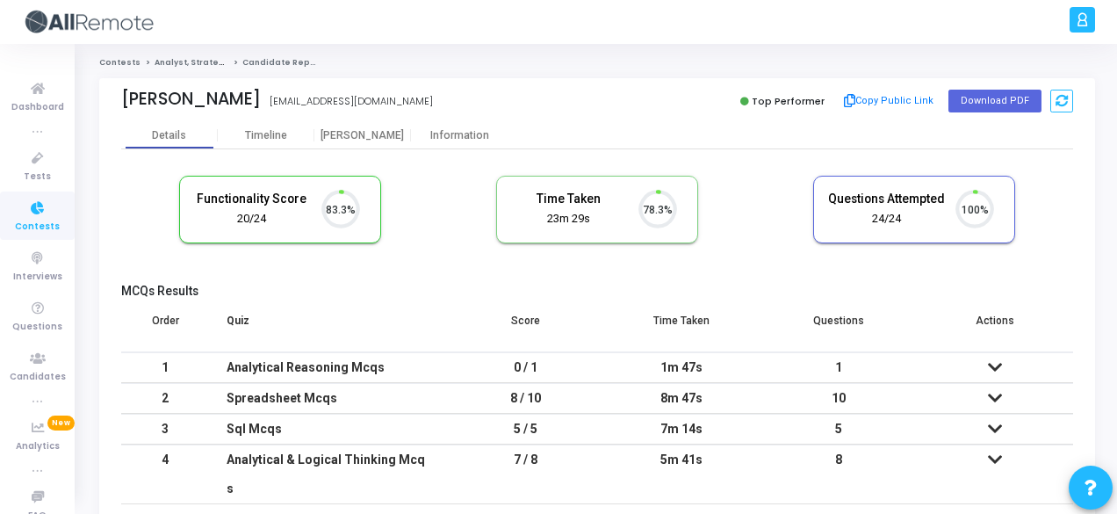
scroll to position [37, 44]
click at [450, 127] on div "Information" at bounding box center [459, 135] width 97 height 26
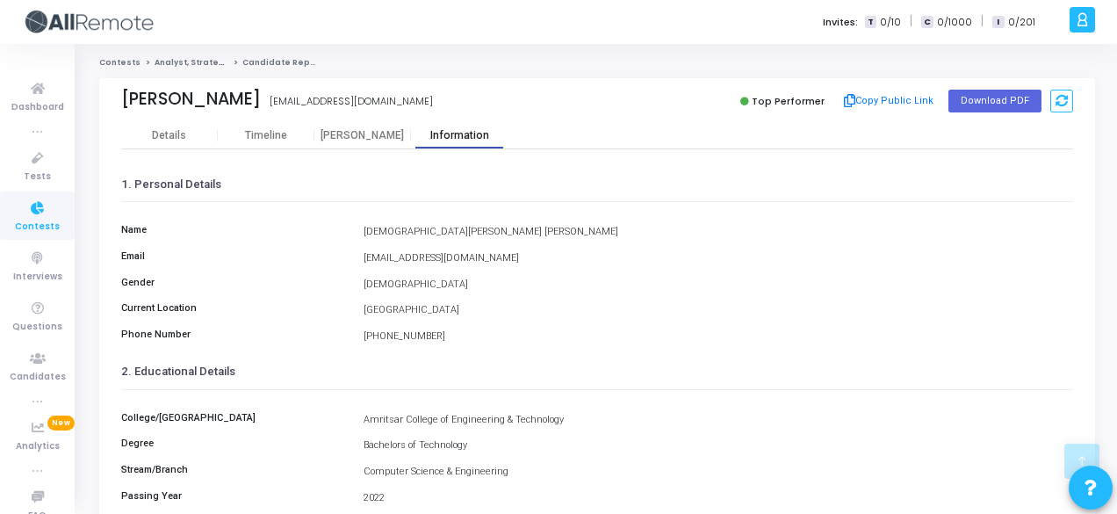
scroll to position [404, 0]
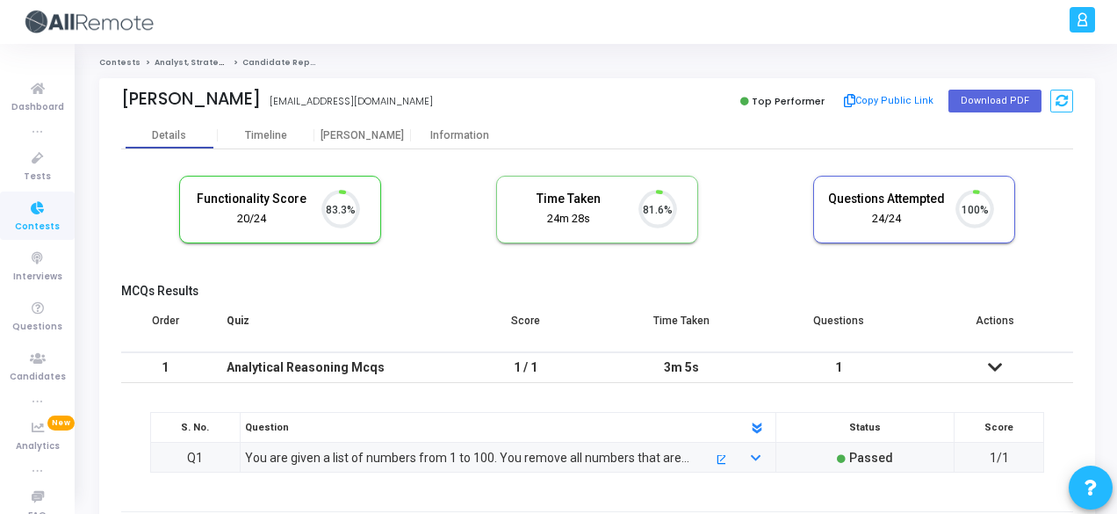
scroll to position [37, 44]
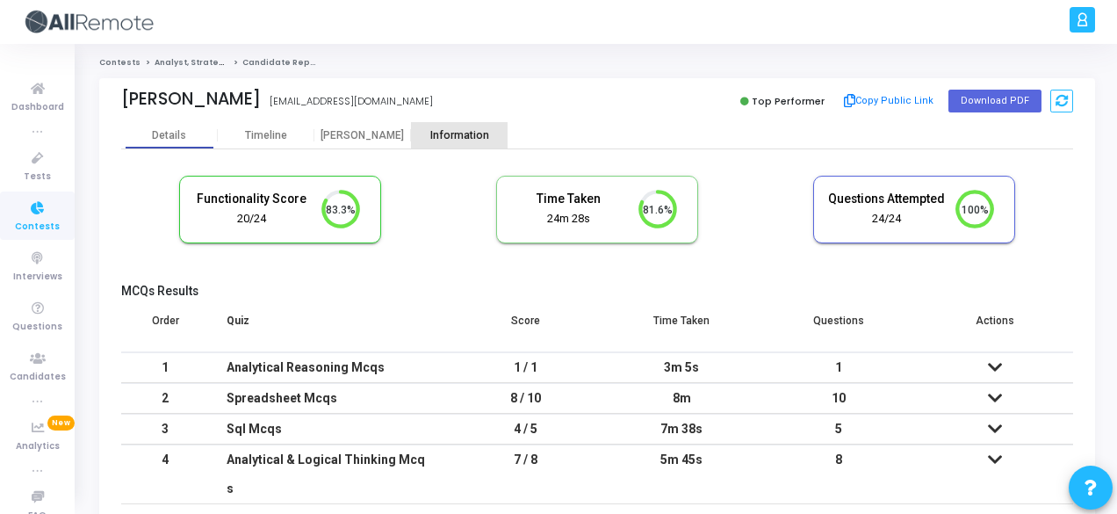
click at [440, 137] on div "Information" at bounding box center [459, 135] width 97 height 13
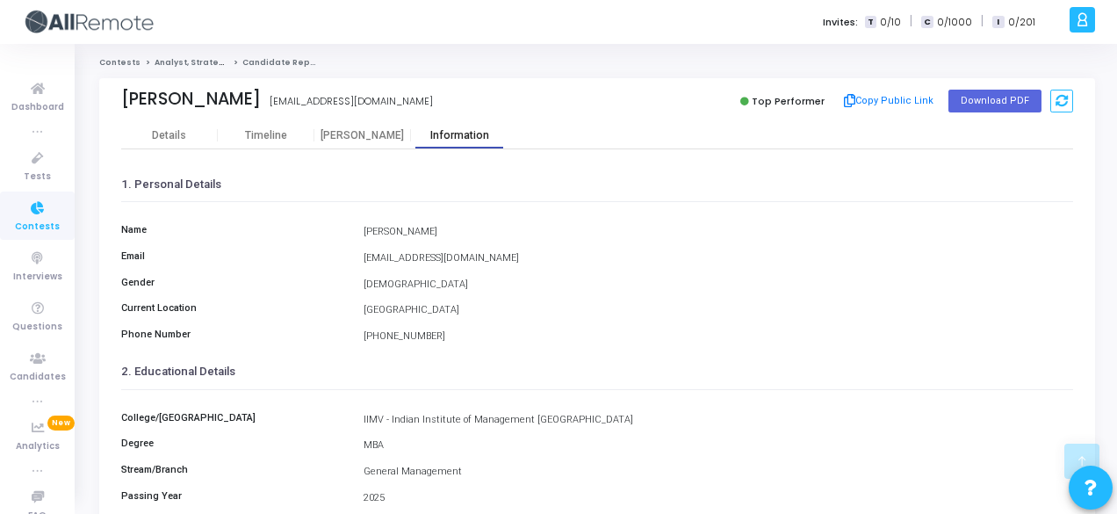
scroll to position [404, 0]
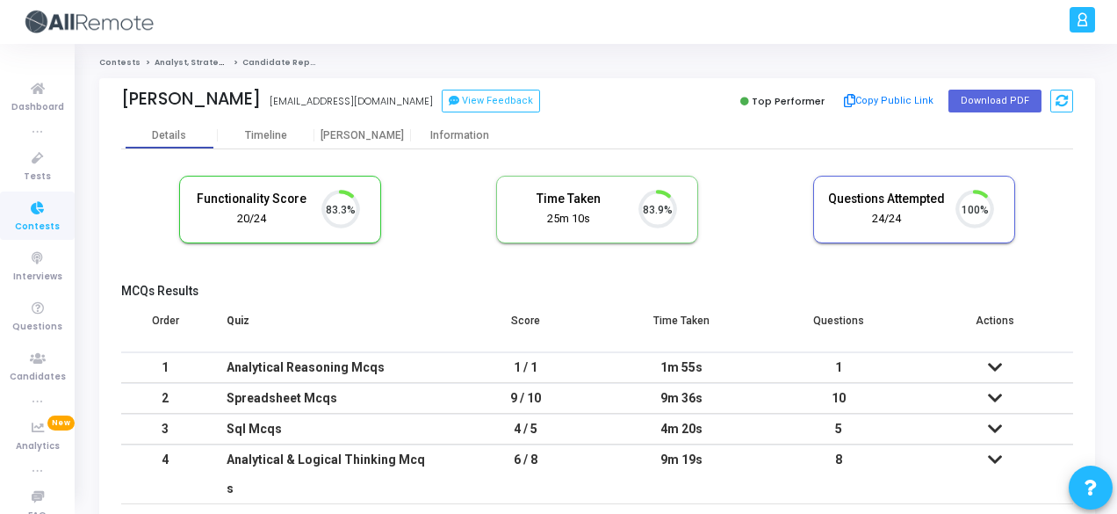
scroll to position [37, 44]
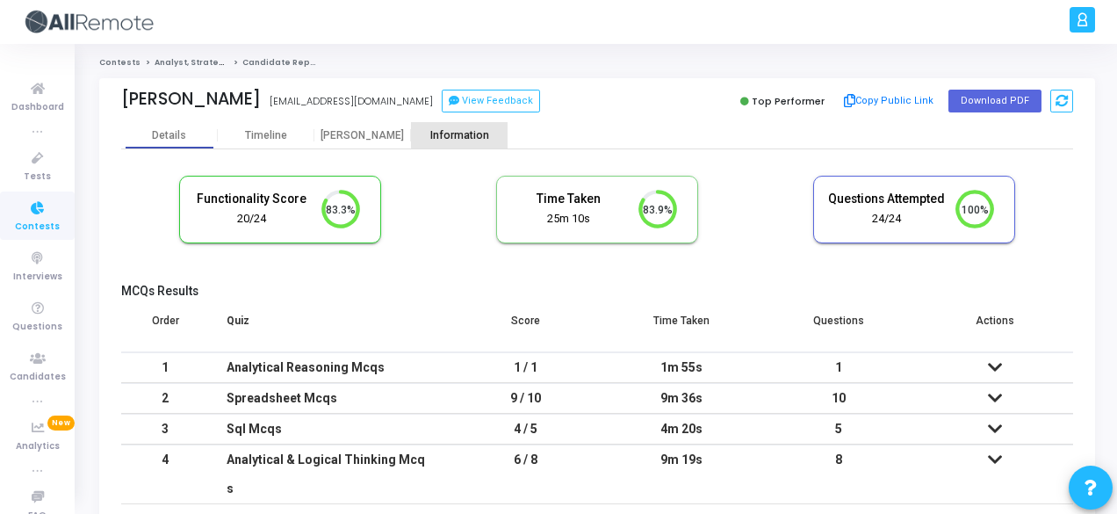
click at [466, 134] on div "Information" at bounding box center [459, 135] width 97 height 13
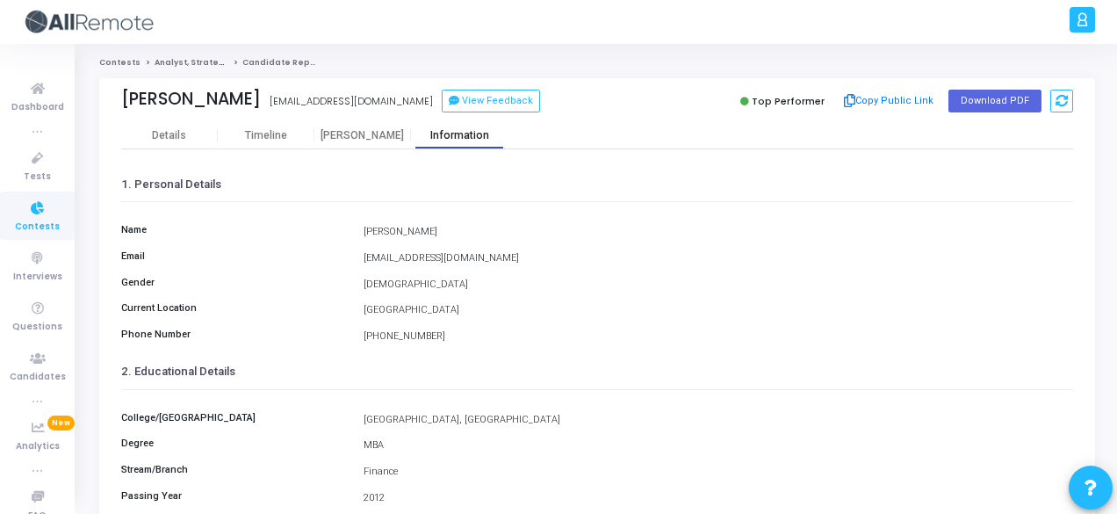
scroll to position [404, 0]
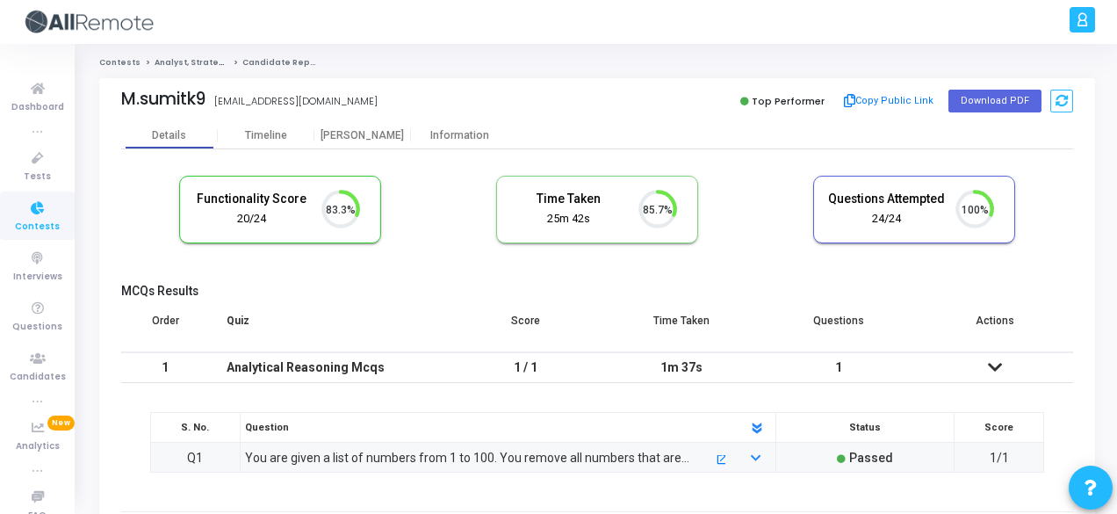
scroll to position [37, 44]
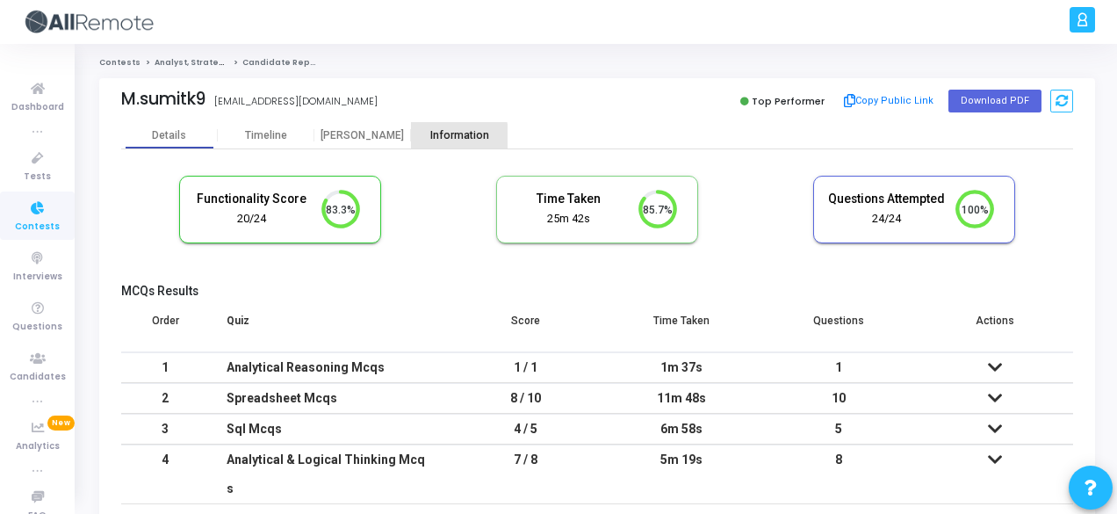
click at [444, 139] on div "Information" at bounding box center [459, 135] width 97 height 13
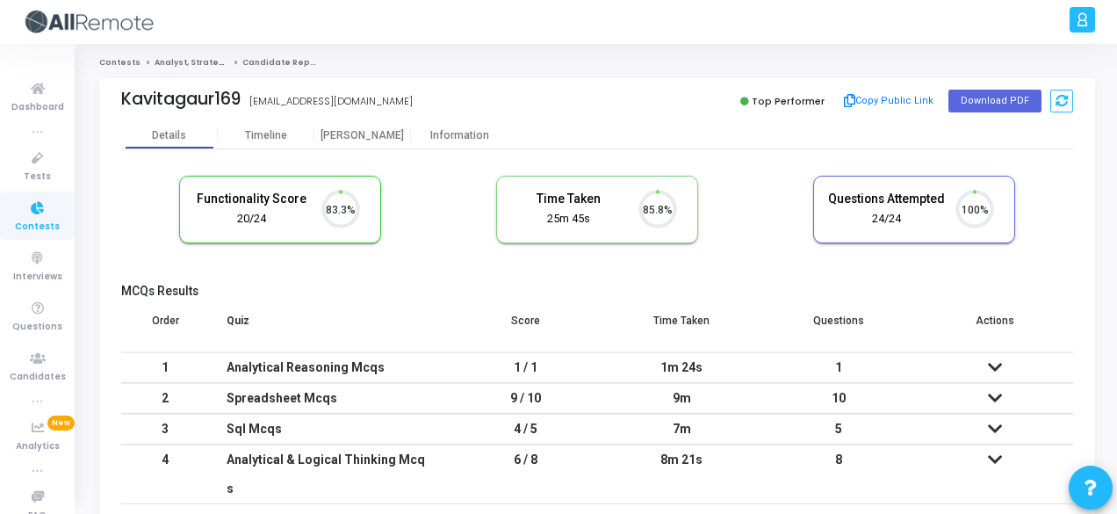
scroll to position [37, 44]
click at [451, 140] on div "Information" at bounding box center [459, 135] width 97 height 13
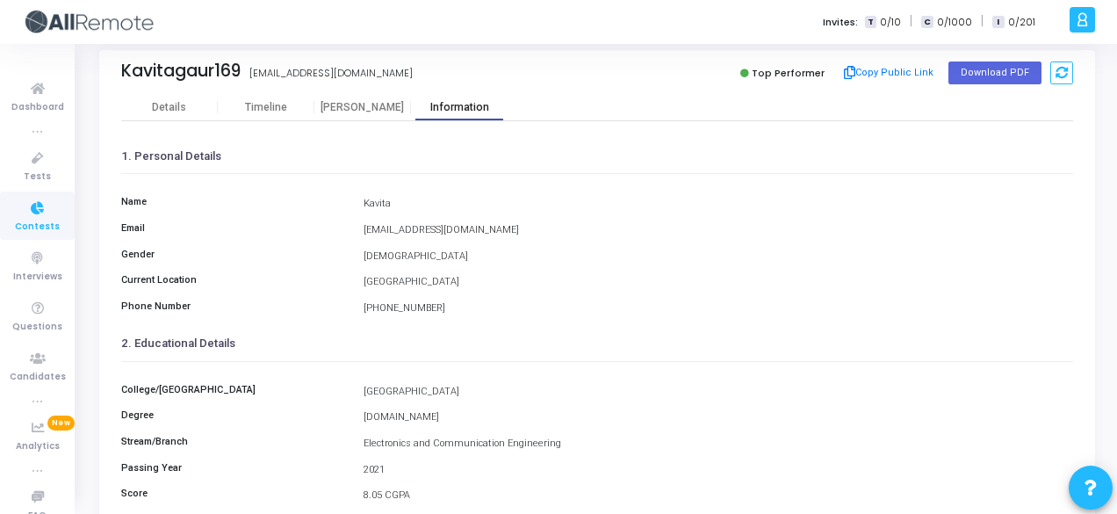
scroll to position [6, 0]
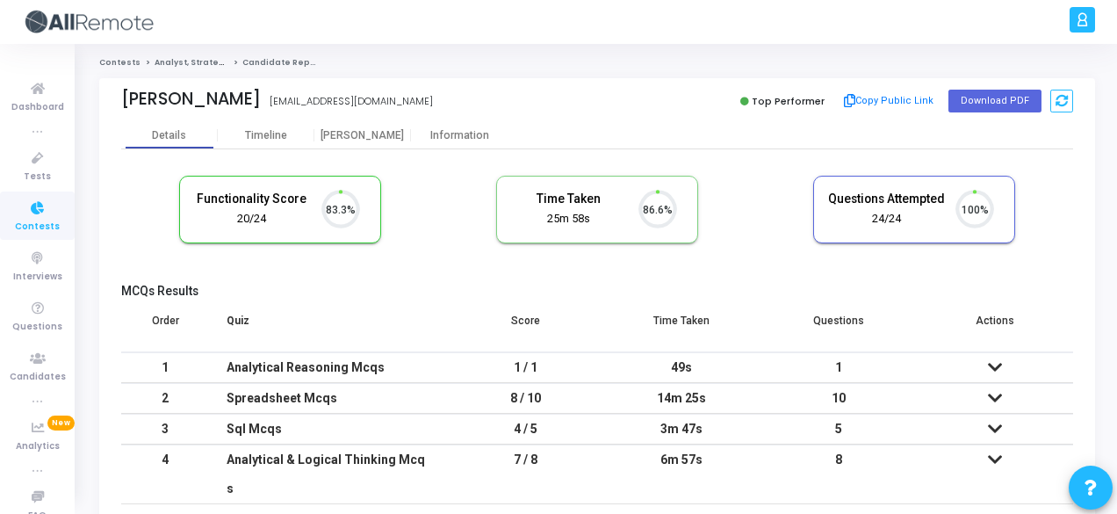
scroll to position [37, 44]
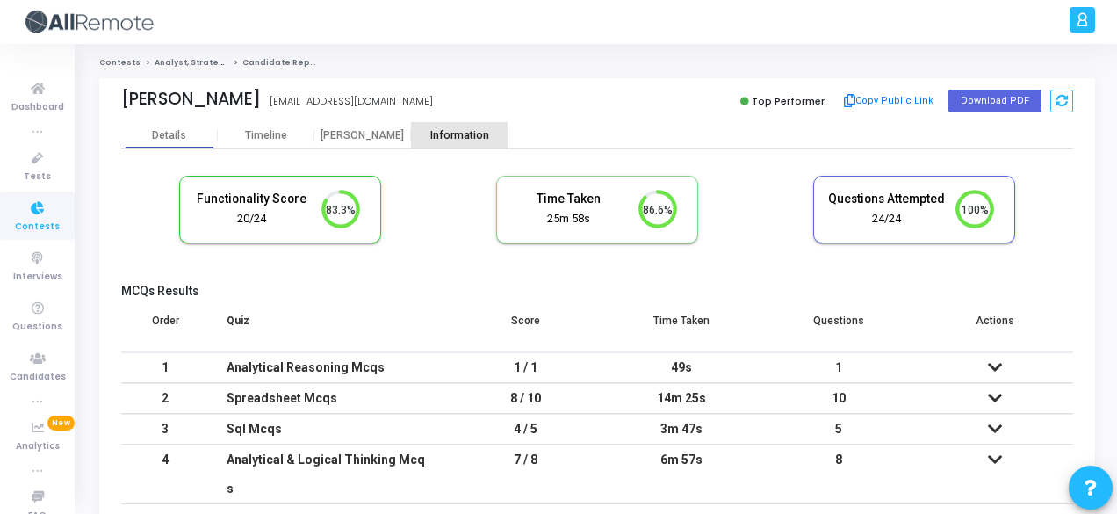
click at [448, 129] on div "Information" at bounding box center [459, 135] width 97 height 13
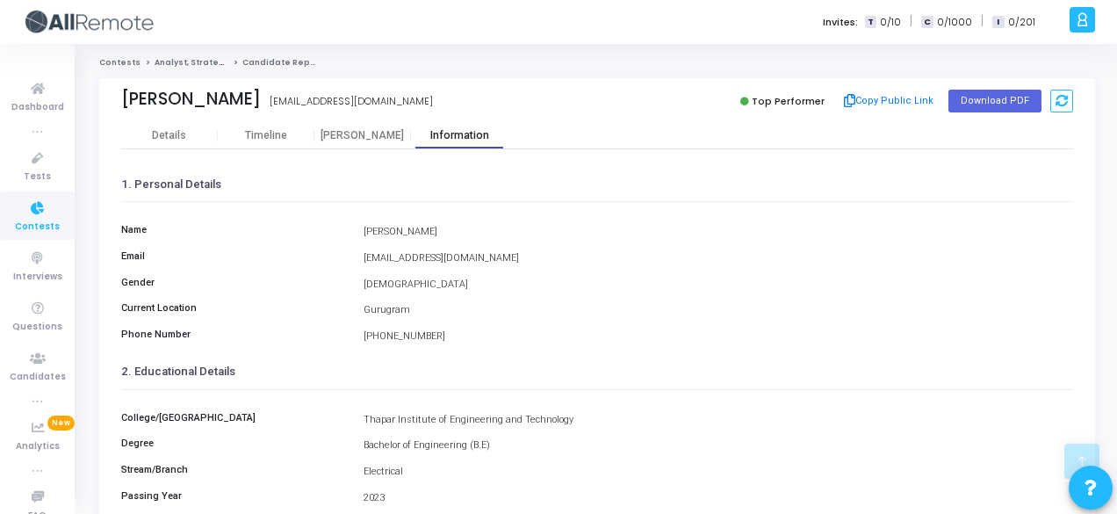
scroll to position [404, 0]
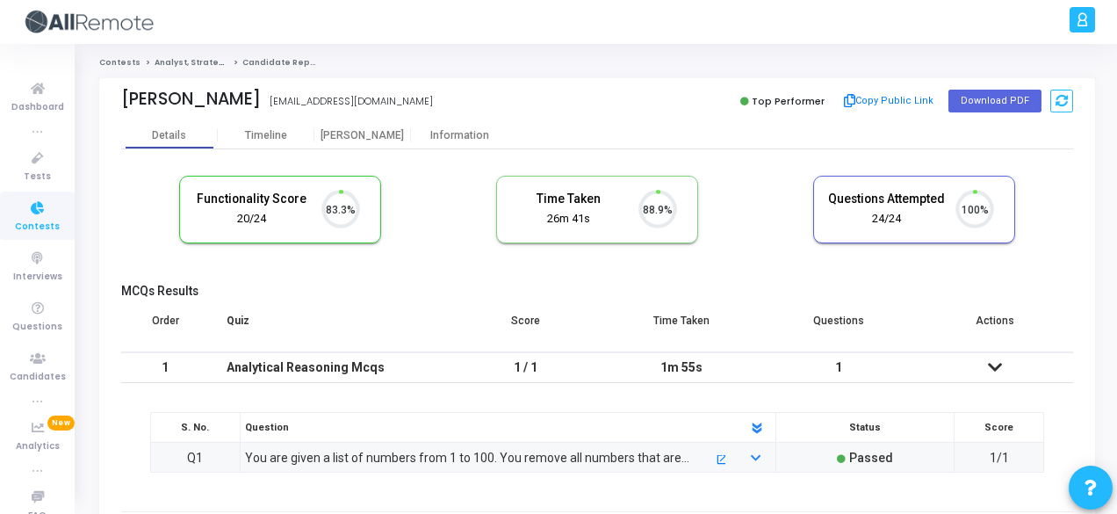
scroll to position [37, 44]
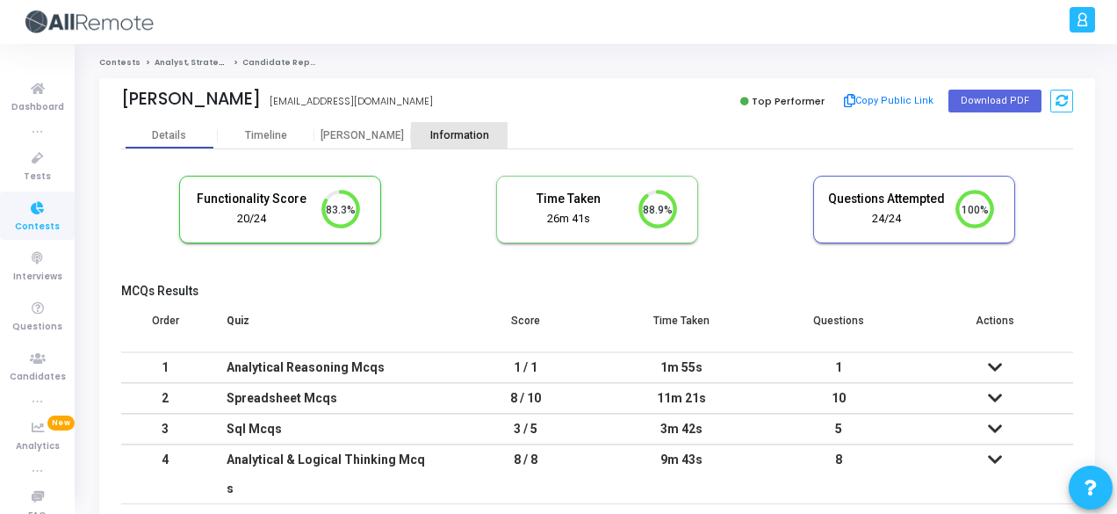
click at [453, 134] on div "Information" at bounding box center [459, 135] width 97 height 13
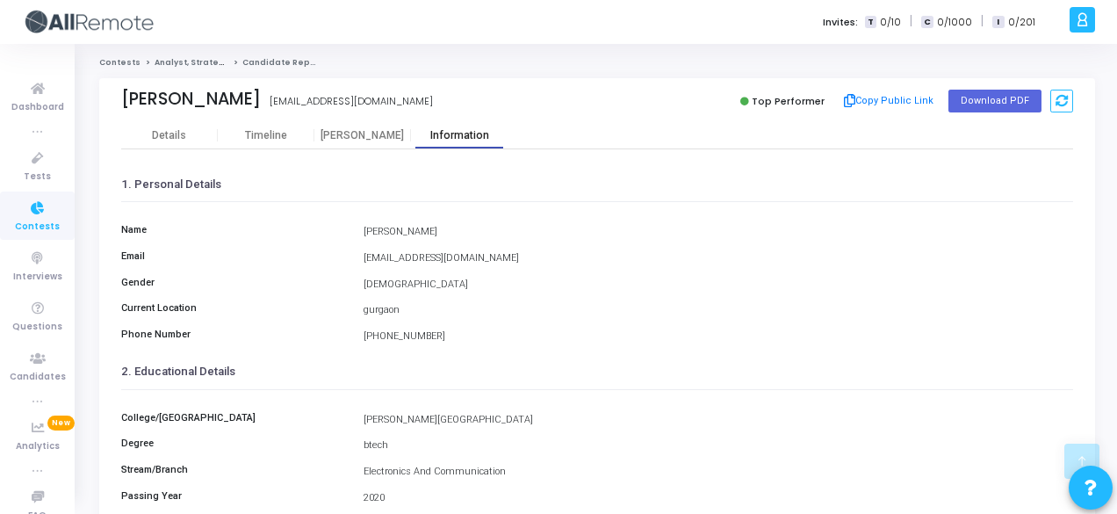
scroll to position [404, 0]
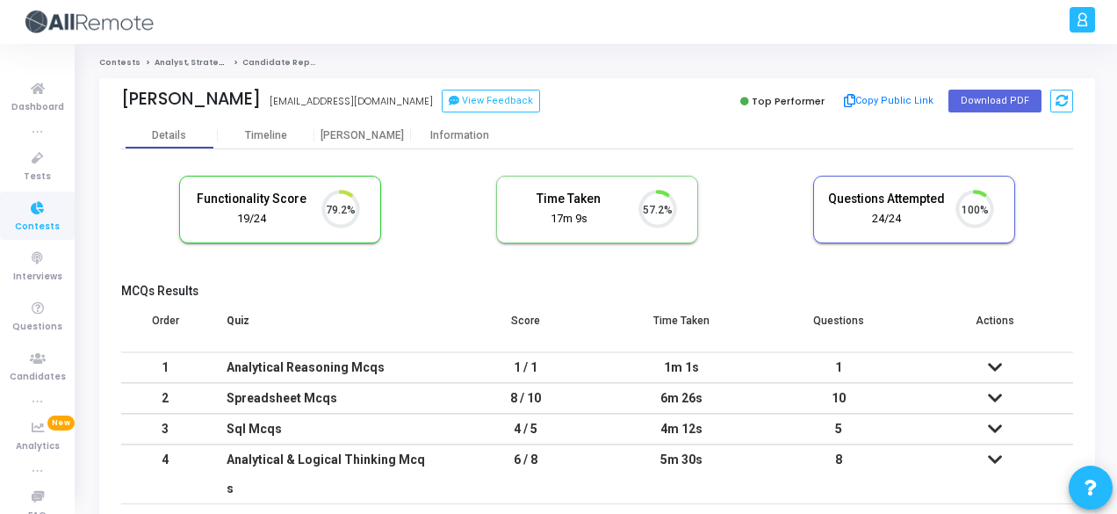
scroll to position [37, 44]
click at [465, 130] on div "Information" at bounding box center [459, 135] width 97 height 13
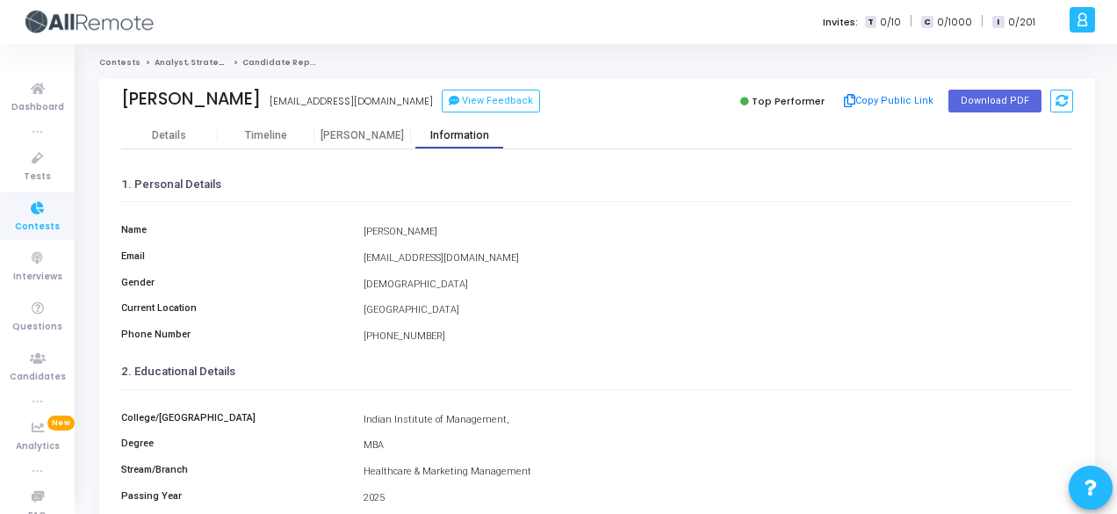
scroll to position [404, 0]
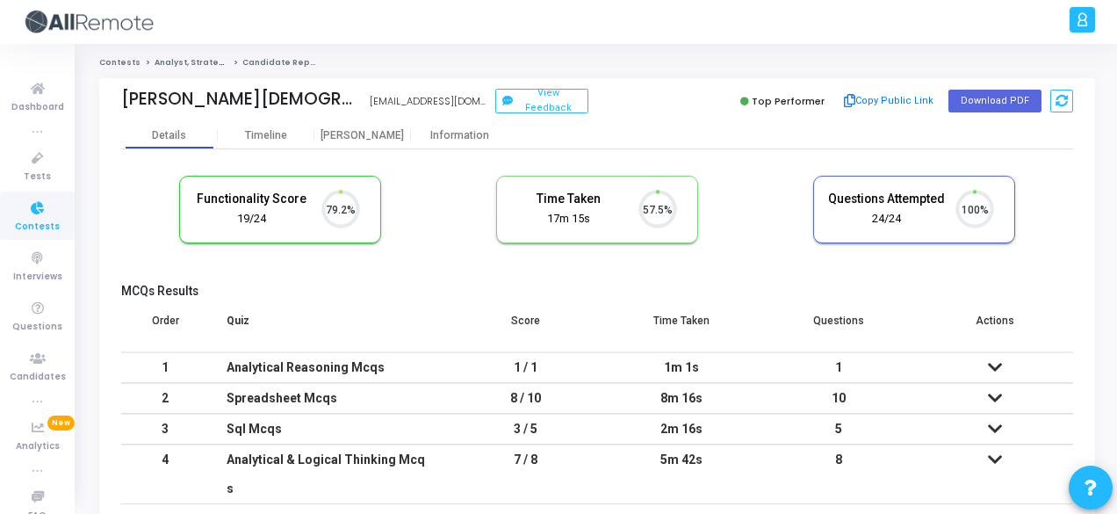
scroll to position [37, 44]
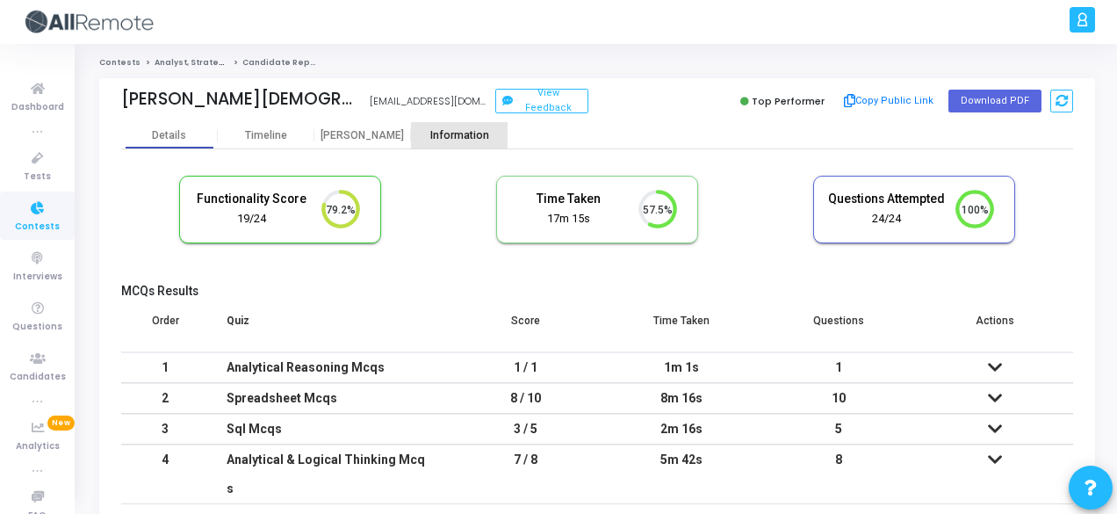
click at [466, 143] on div "Information" at bounding box center [459, 135] width 97 height 26
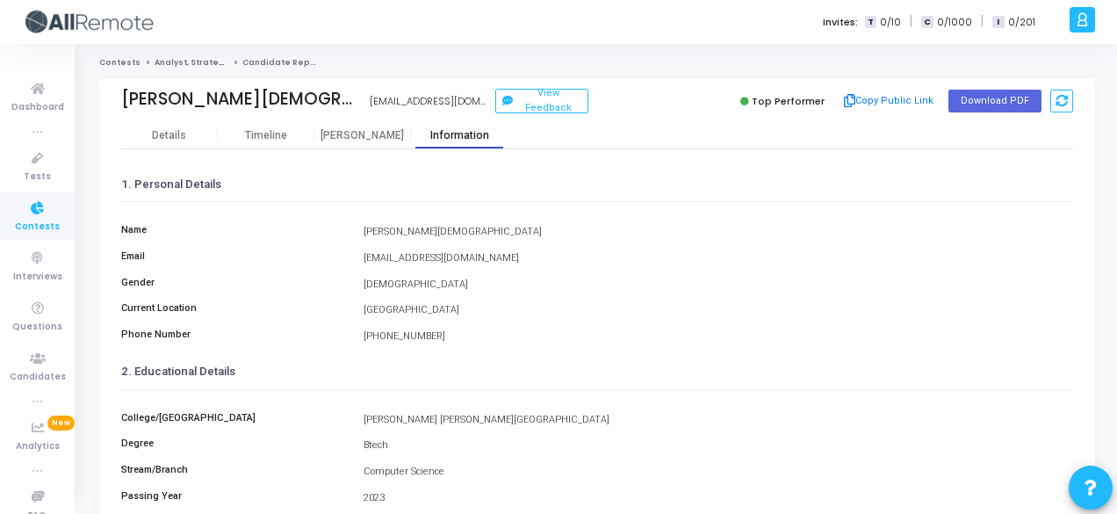
scroll to position [404, 0]
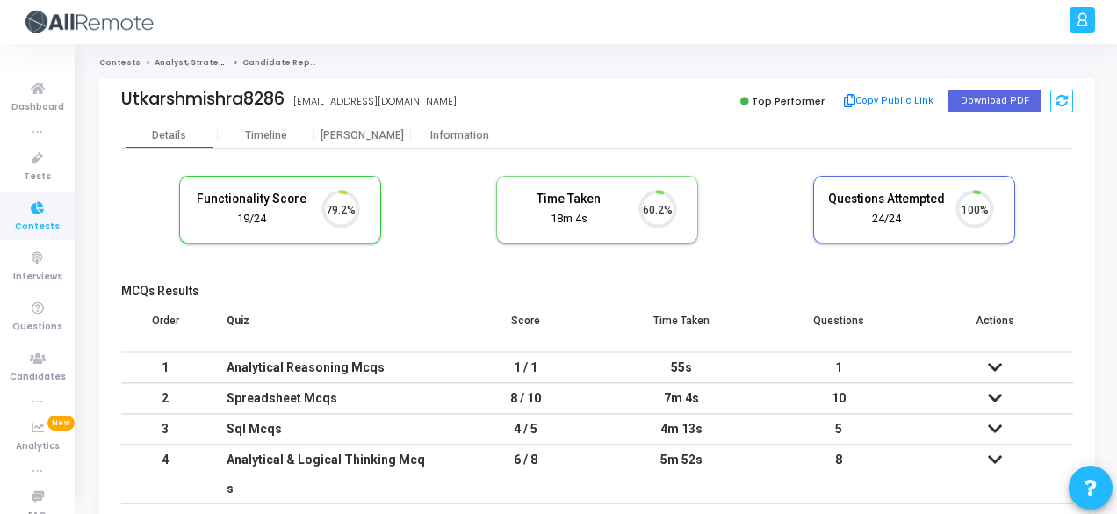
scroll to position [37, 44]
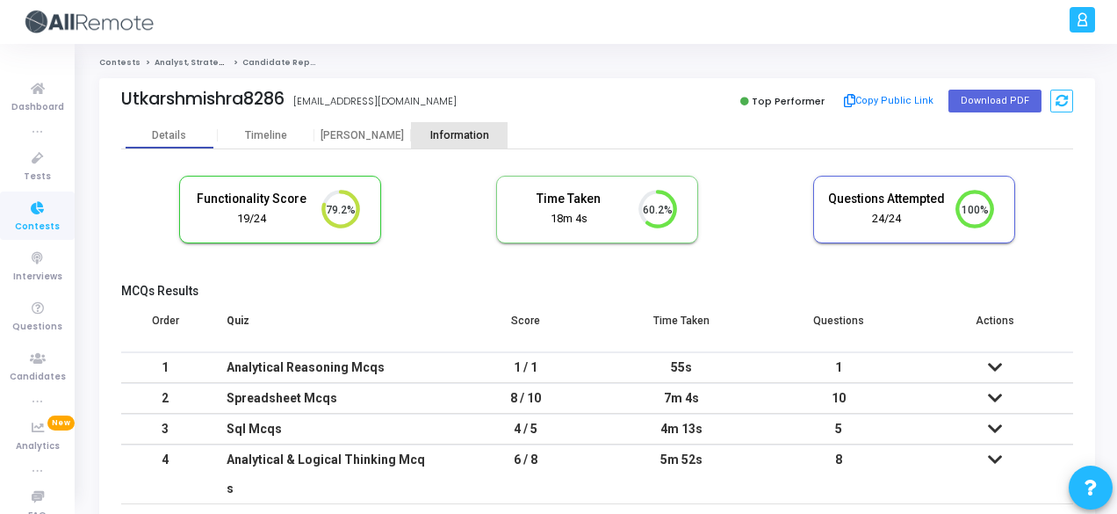
click at [460, 133] on div "Information" at bounding box center [459, 135] width 97 height 13
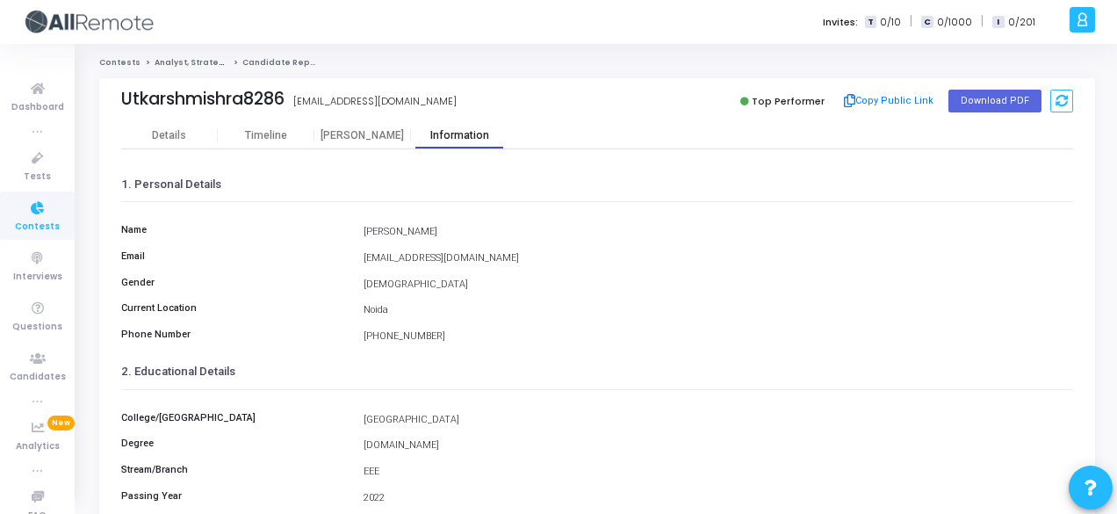
scroll to position [404, 0]
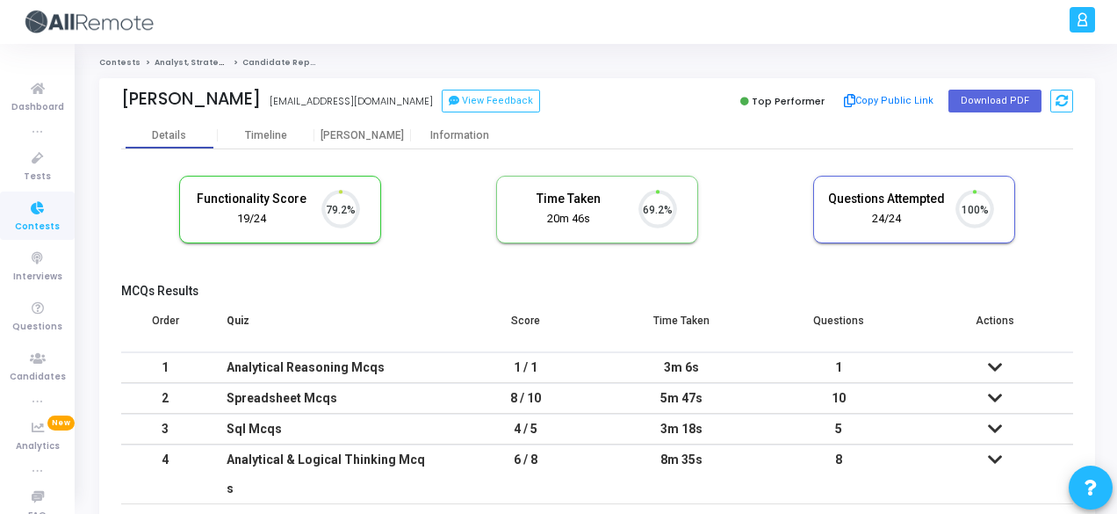
scroll to position [37, 44]
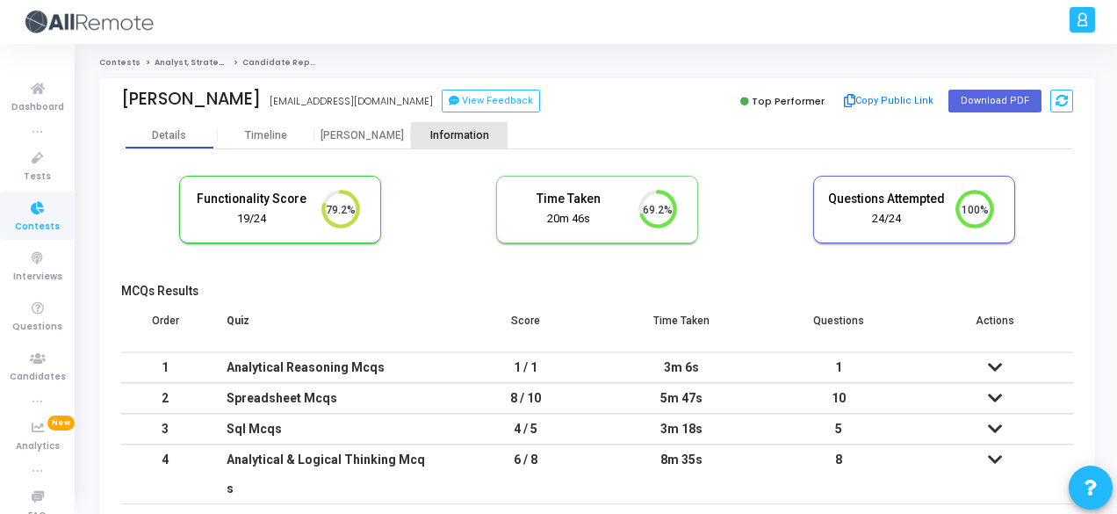
click at [430, 131] on div "Information" at bounding box center [459, 135] width 97 height 13
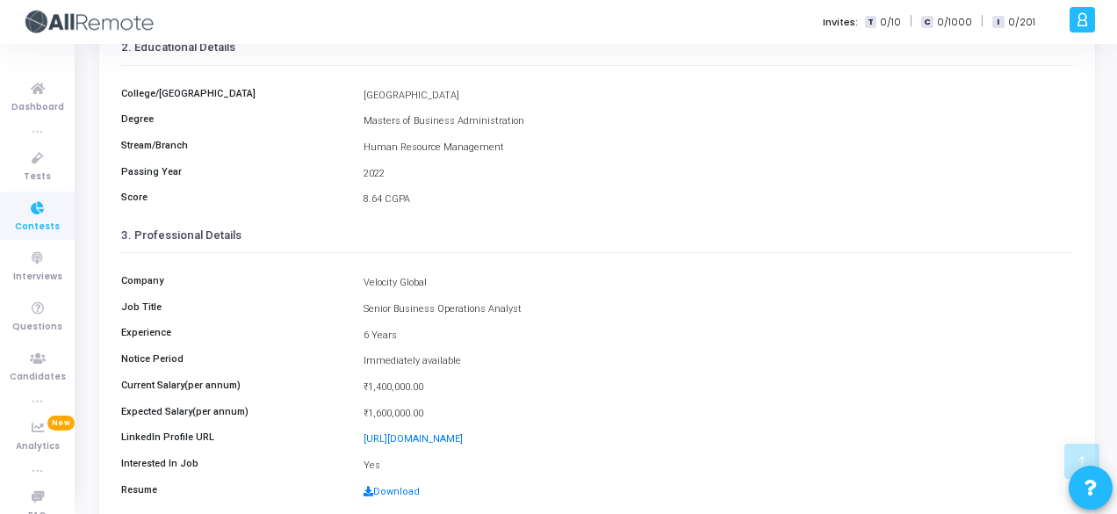
scroll to position [322, 0]
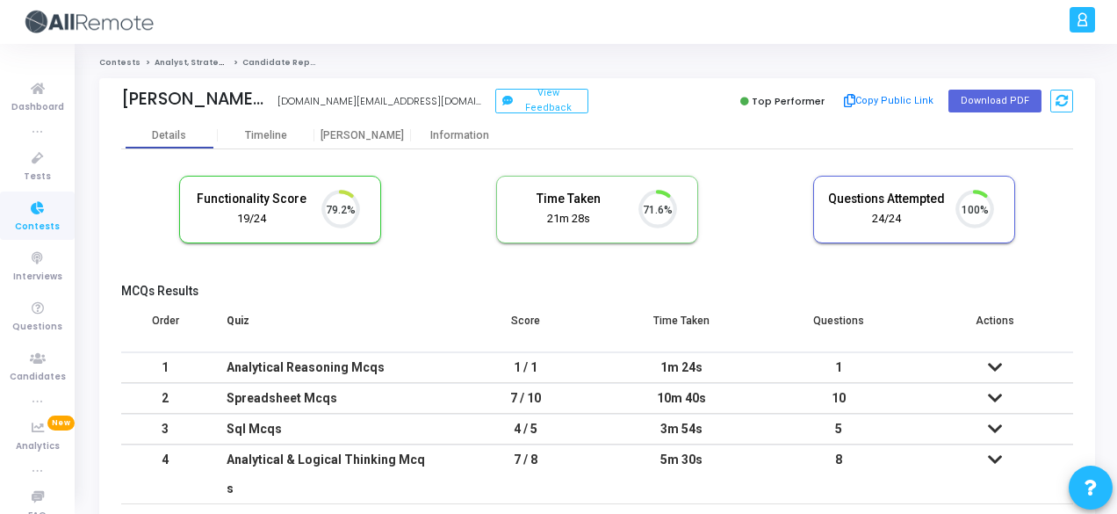
scroll to position [37, 44]
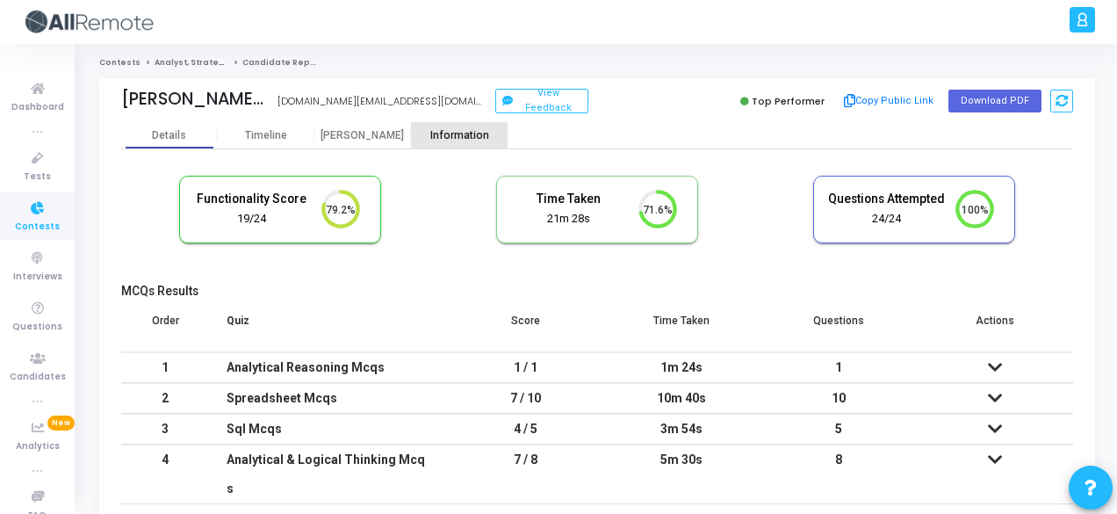
click at [484, 126] on div "Information" at bounding box center [459, 135] width 97 height 26
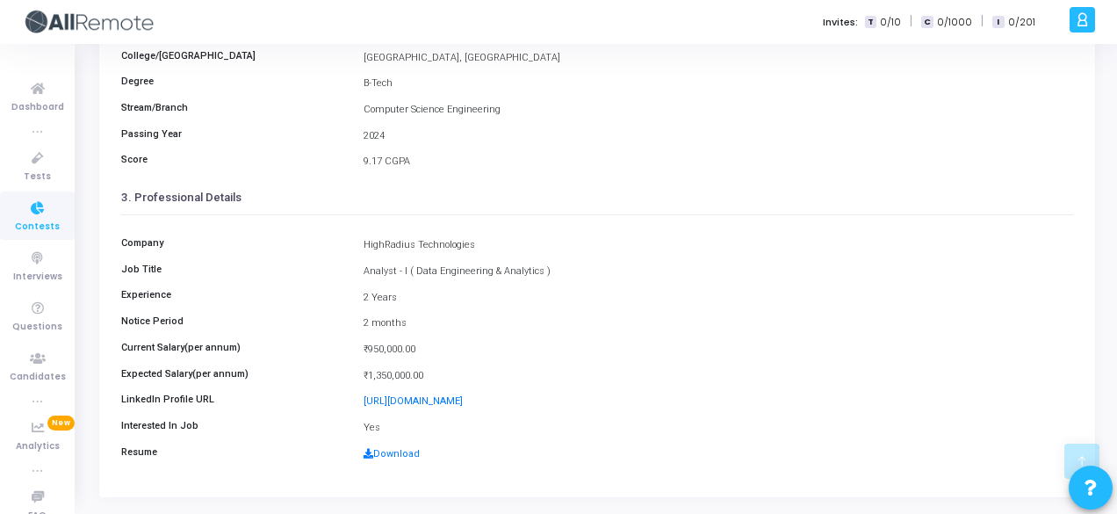
scroll to position [372, 0]
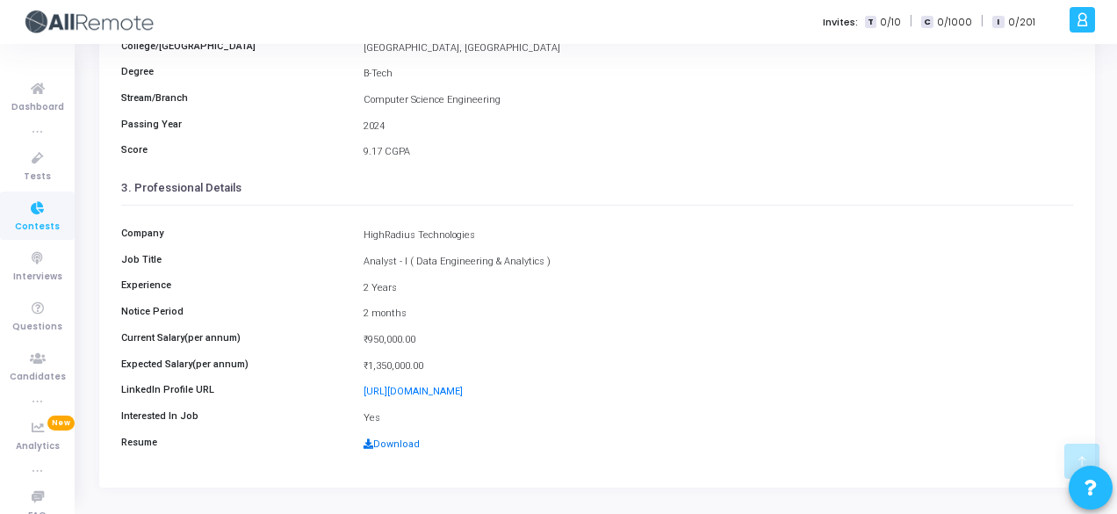
click at [406, 438] on link "Download" at bounding box center [392, 443] width 56 height 11
